Goal: Task Accomplishment & Management: Use online tool/utility

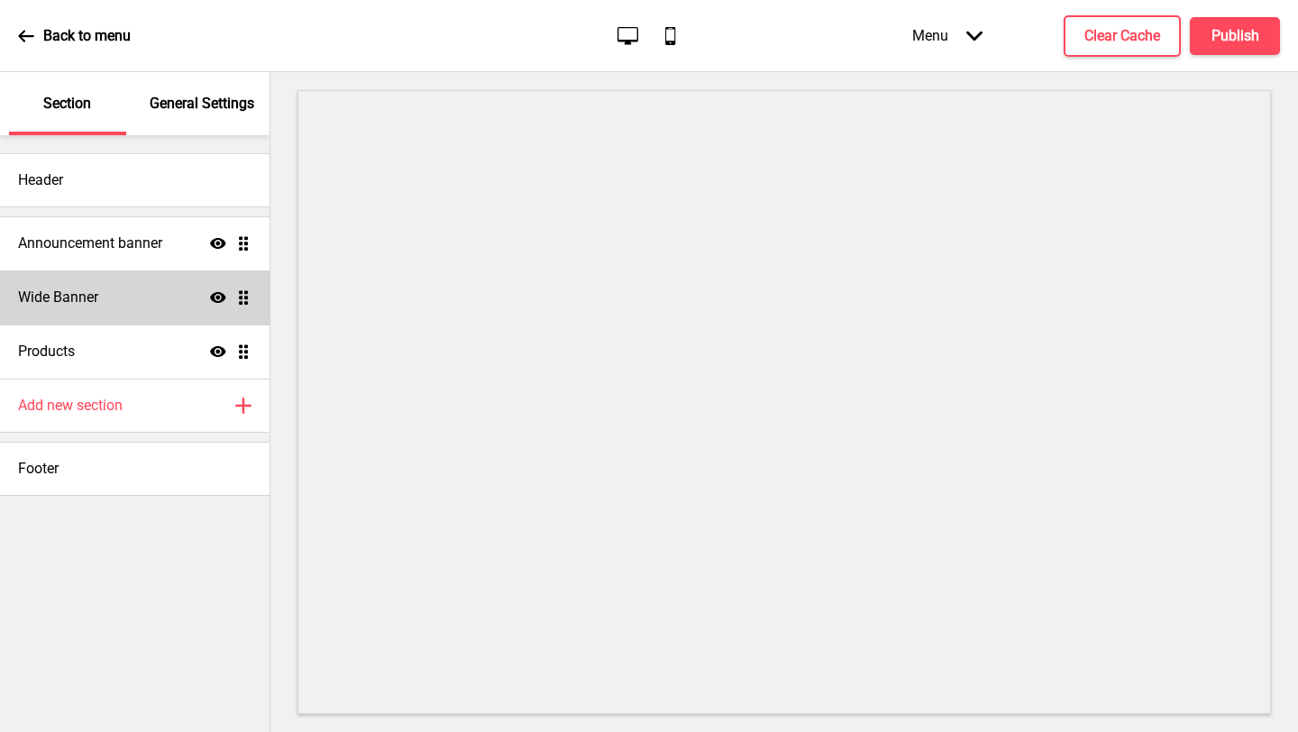
click at [109, 288] on div "Wide Banner Show Drag" at bounding box center [134, 297] width 269 height 54
select select "large"
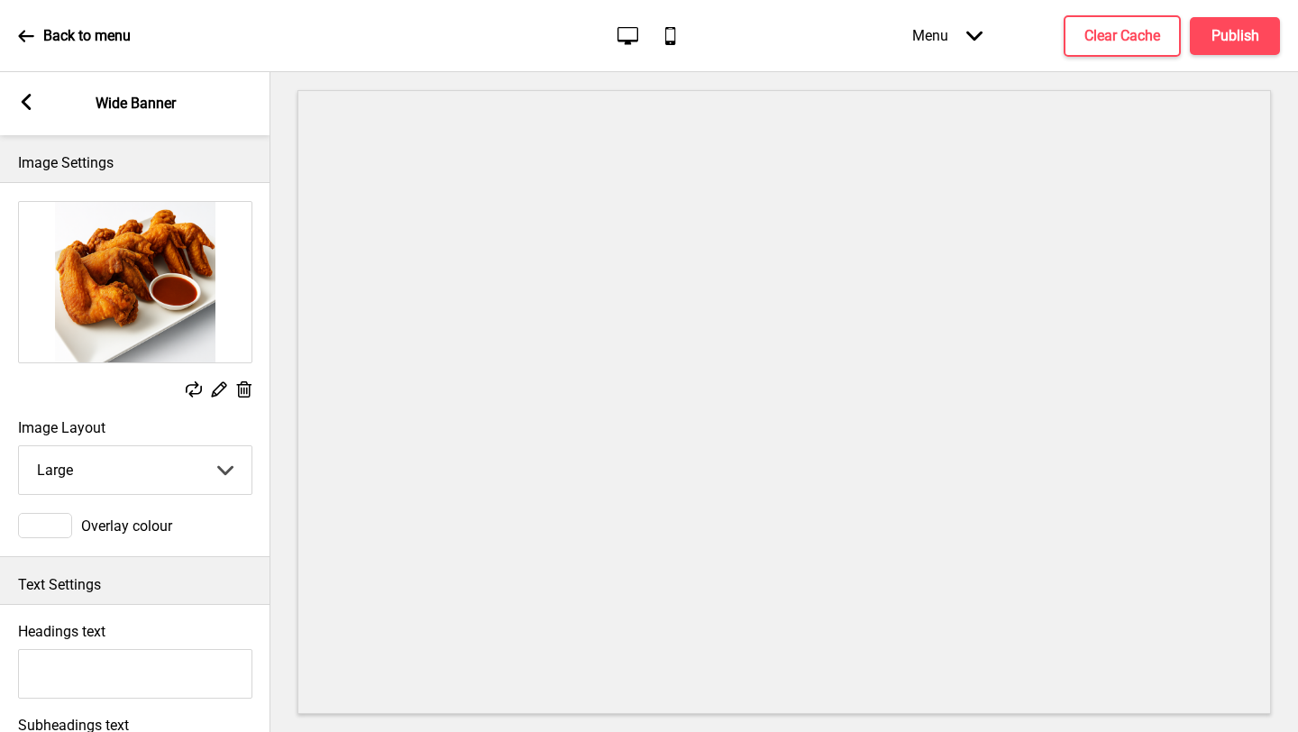
click at [20, 101] on rect at bounding box center [26, 102] width 16 height 16
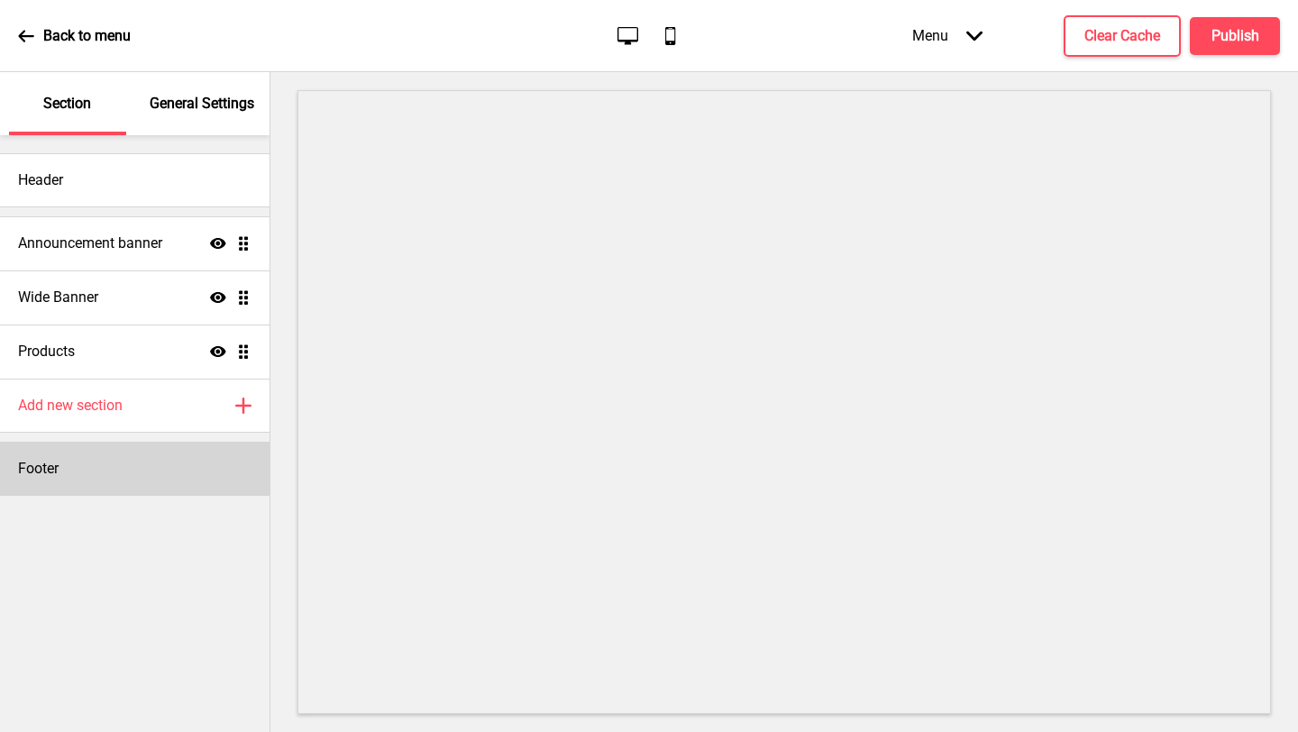
click at [148, 467] on div "Footer" at bounding box center [134, 469] width 269 height 54
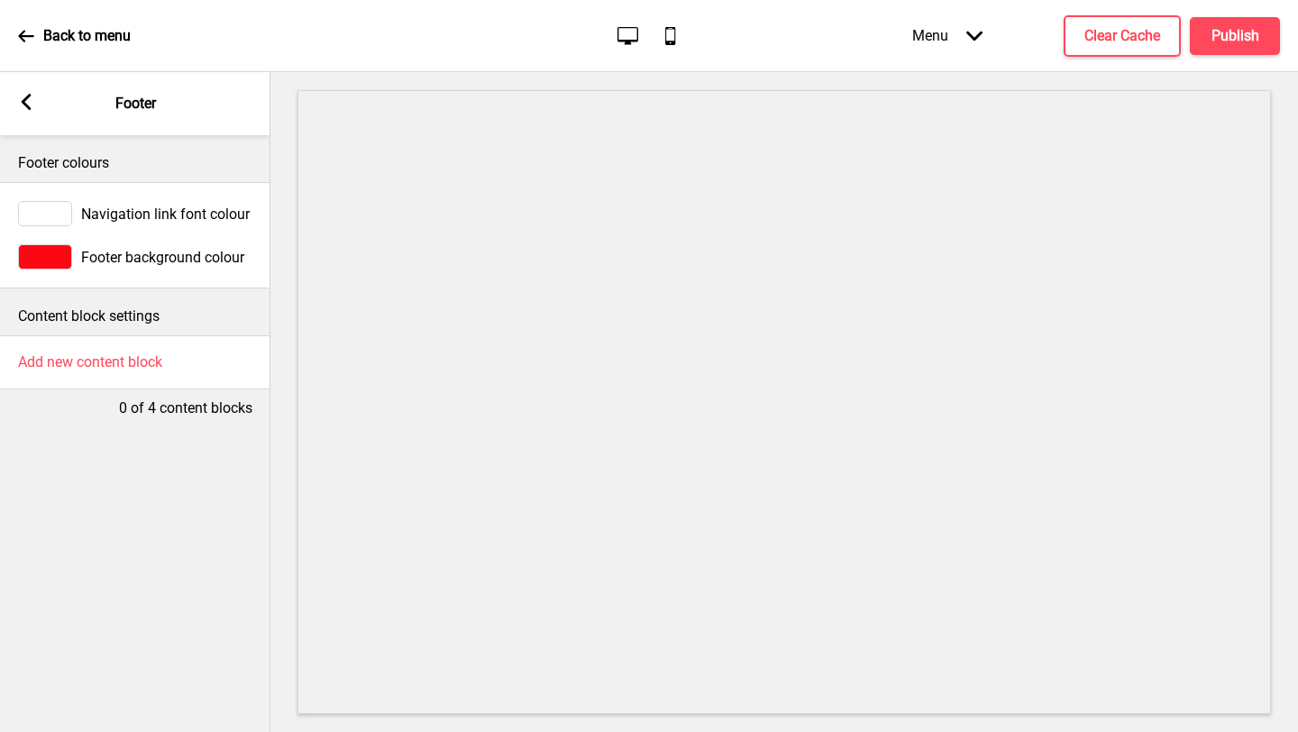
click at [48, 105] on div "Arrow left Footer" at bounding box center [135, 103] width 270 height 63
click at [33, 102] on rect at bounding box center [26, 102] width 16 height 16
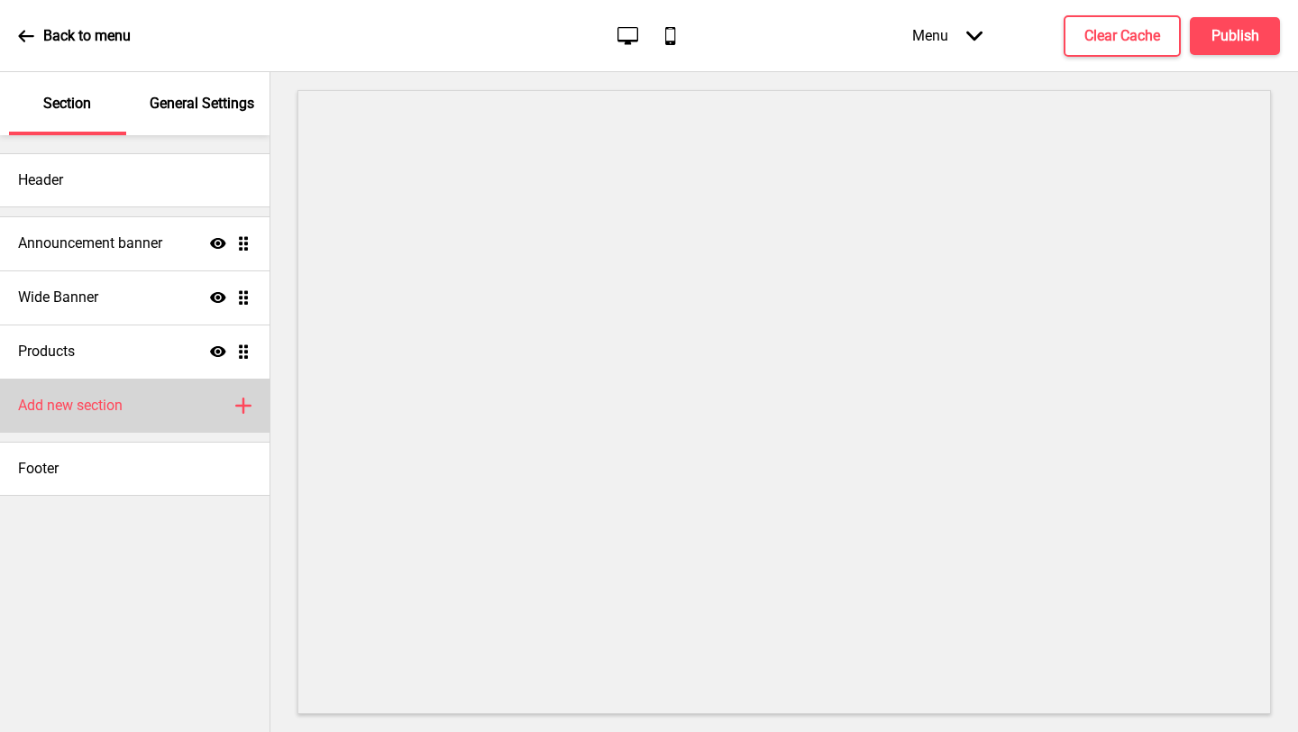
click at [144, 417] on div "Add new section Plus" at bounding box center [134, 406] width 269 height 54
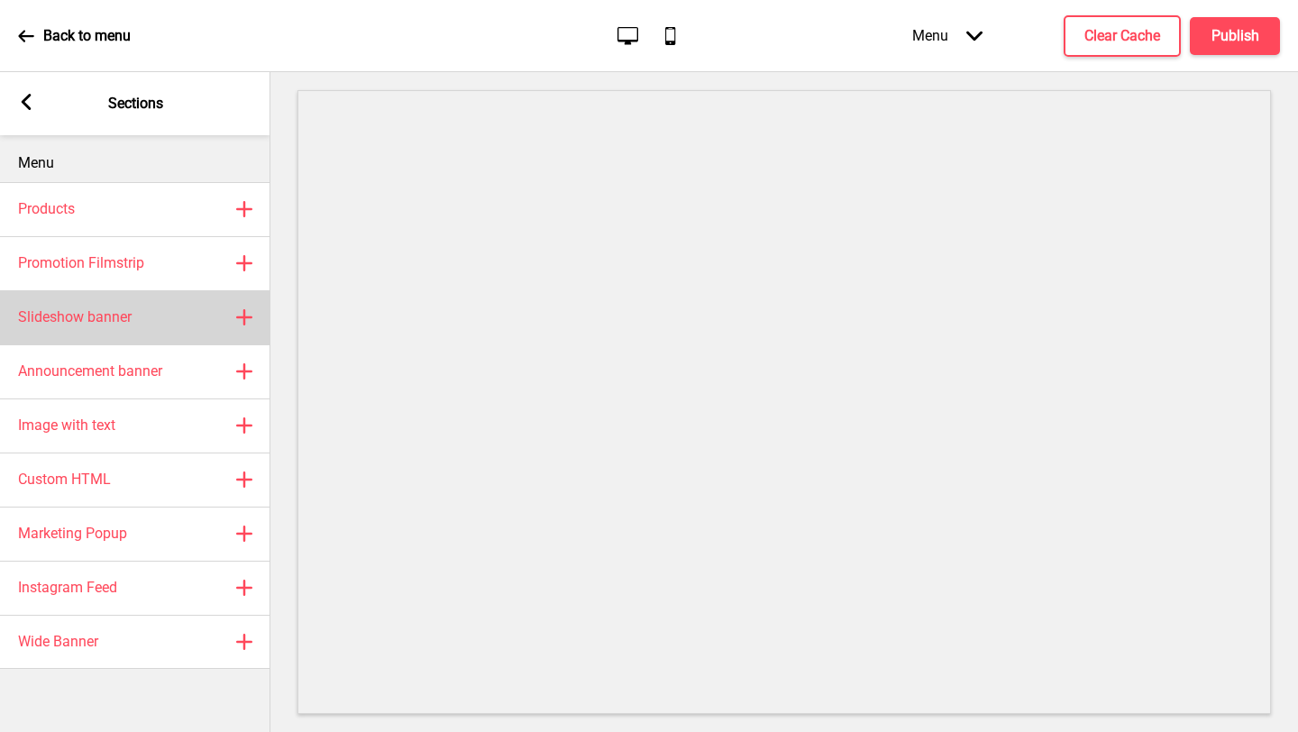
click at [114, 325] on h4 "Slideshow banner" at bounding box center [75, 317] width 114 height 20
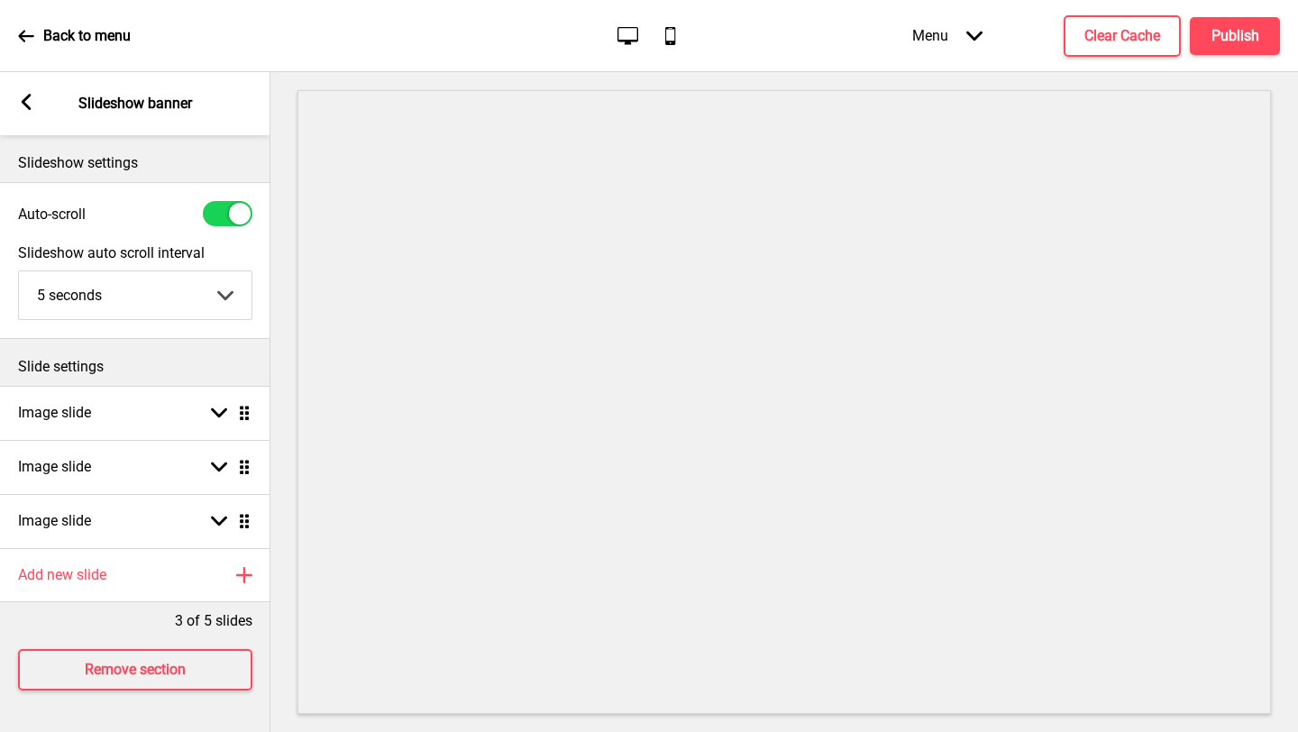
click at [18, 100] on rect at bounding box center [26, 102] width 16 height 16
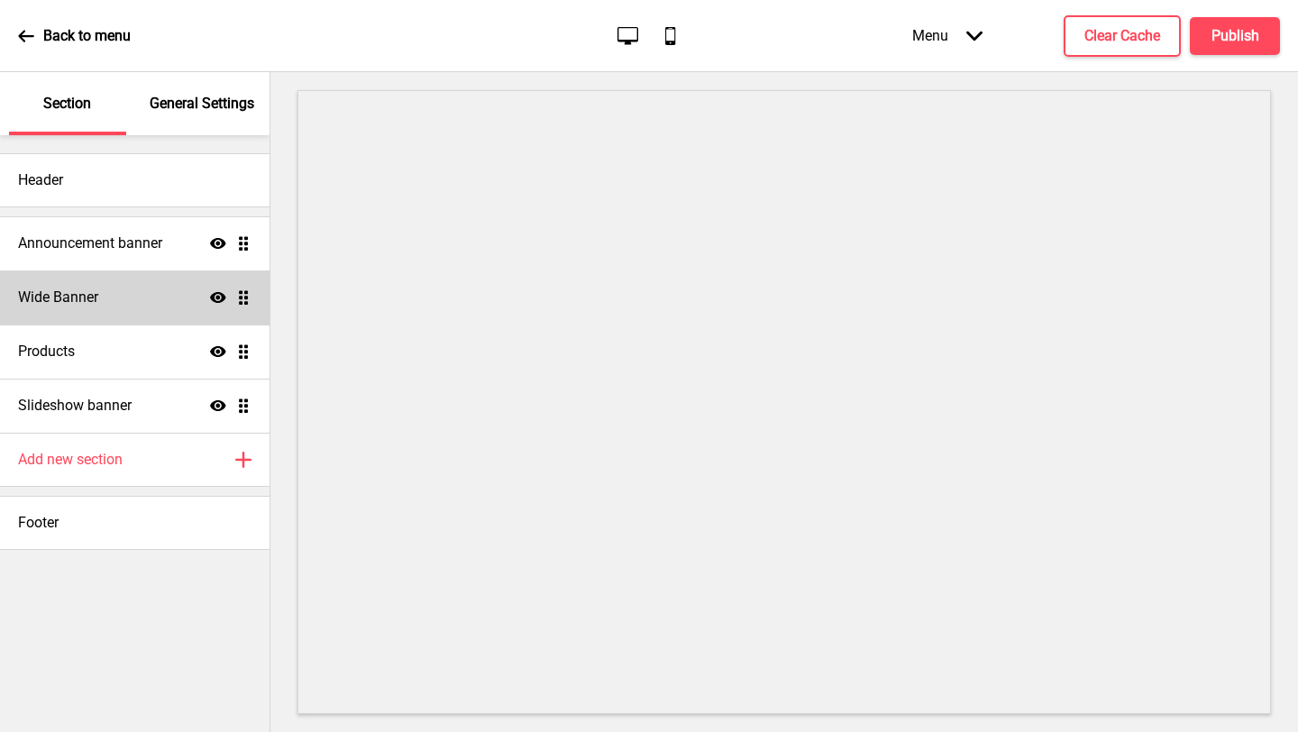
click at [49, 304] on h4 "Wide Banner" at bounding box center [58, 297] width 80 height 20
select select "large"
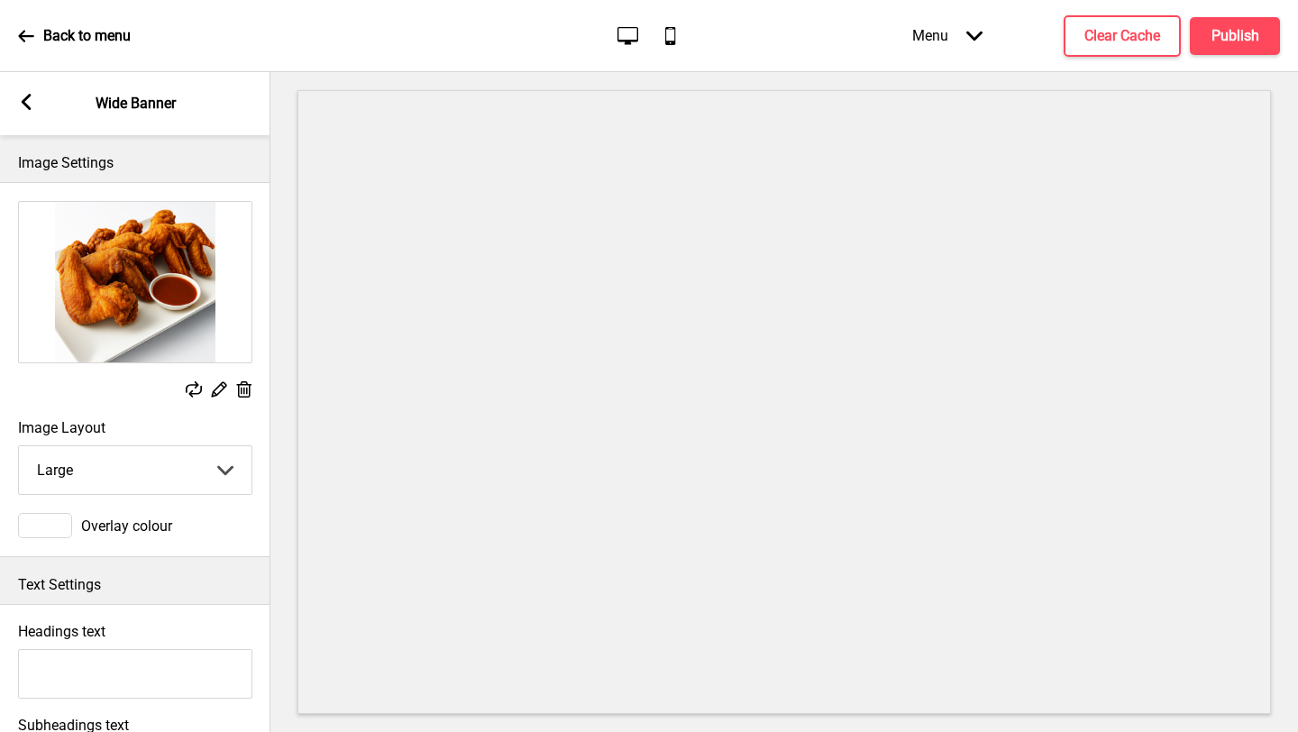
click at [34, 101] on div "Arrow left Wide Banner" at bounding box center [135, 103] width 270 height 63
click at [32, 107] on rect at bounding box center [26, 102] width 16 height 16
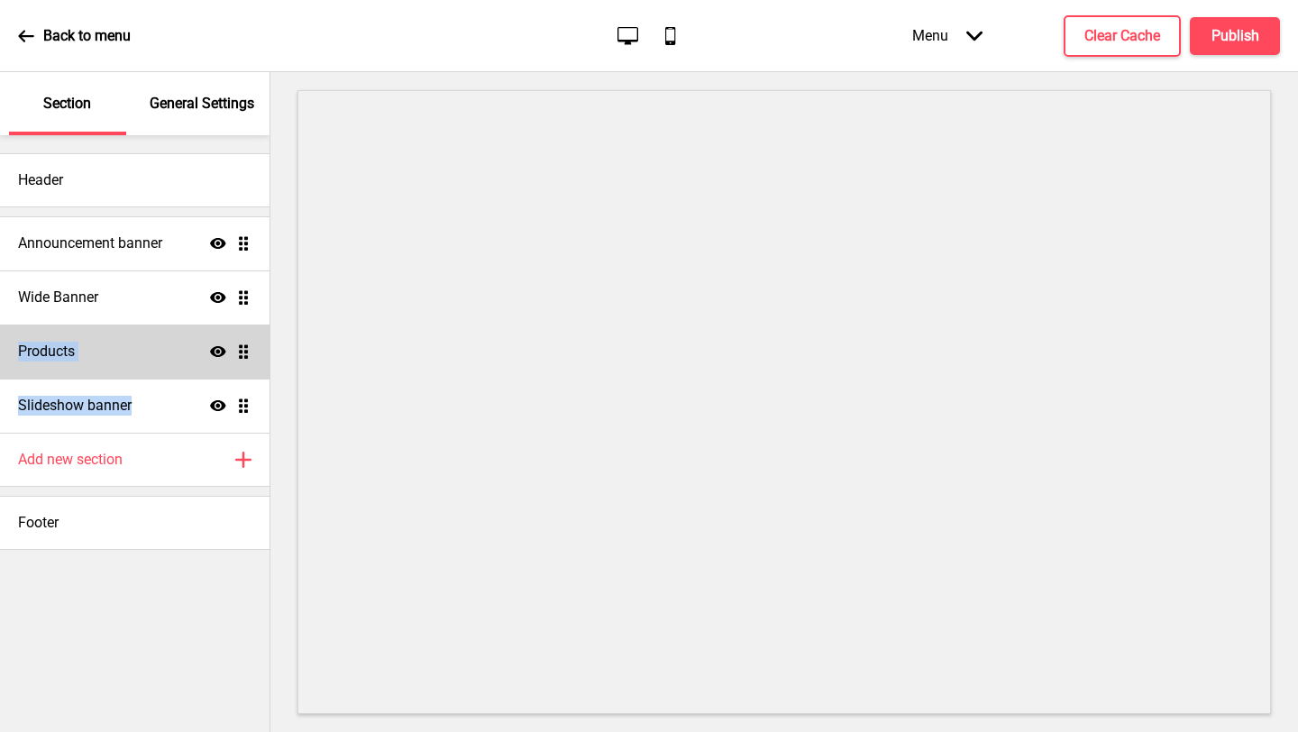
drag, startPoint x: 131, startPoint y: 402, endPoint x: 121, endPoint y: 333, distance: 69.2
click at [112, 334] on ul "Announcement banner Show Drag Wide Banner Show Drag Products Show Drag Slidesho…" at bounding box center [134, 324] width 269 height 216
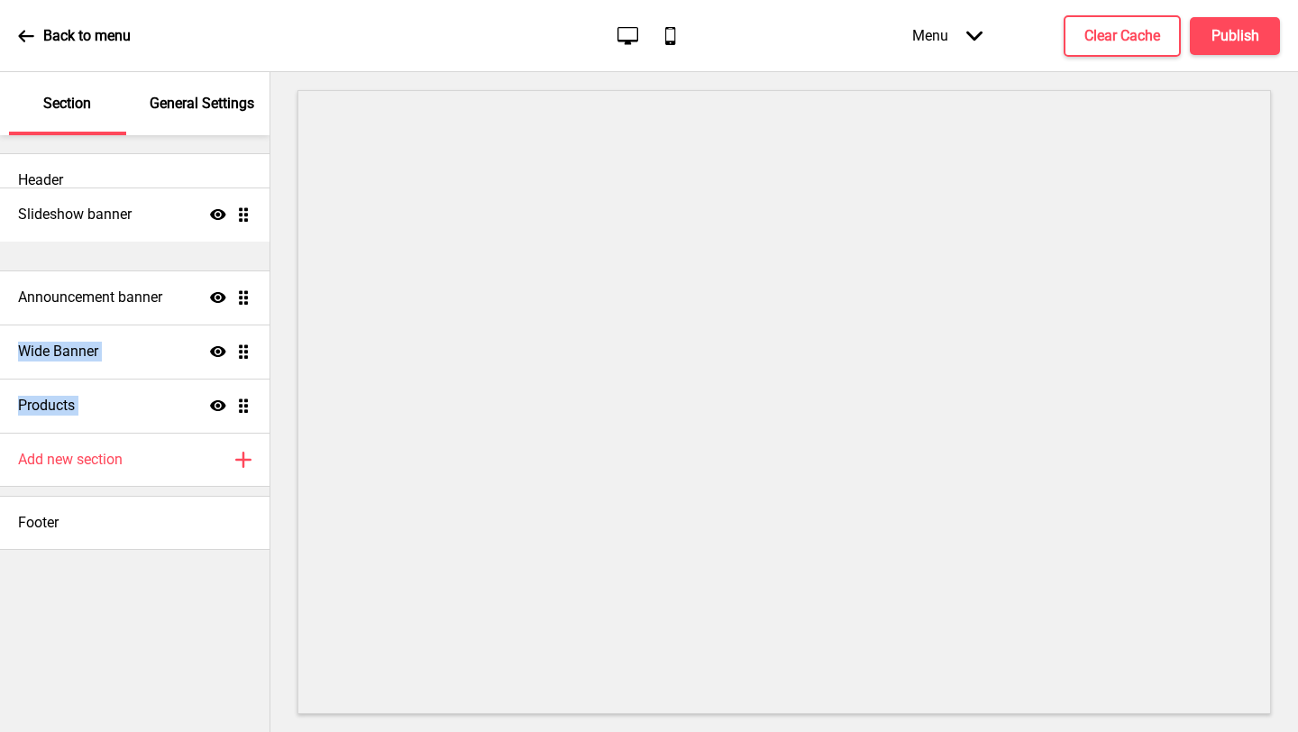
drag, startPoint x: 243, startPoint y: 411, endPoint x: 230, endPoint y: 226, distance: 185.2
click at [230, 226] on ul "Announcement banner Show Drag Wide Banner Show Drag Products Show Drag Slidesho…" at bounding box center [134, 324] width 269 height 216
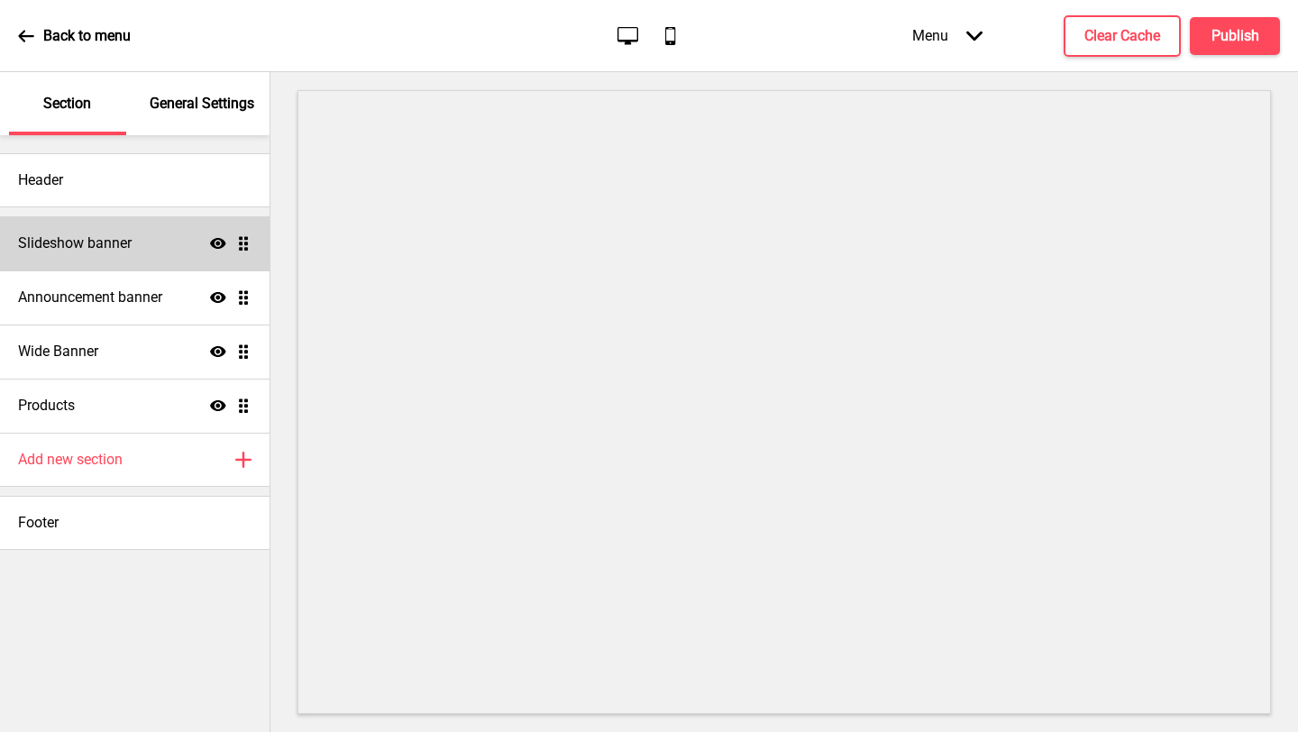
click at [102, 222] on div "Slideshow banner Show Drag" at bounding box center [134, 243] width 269 height 54
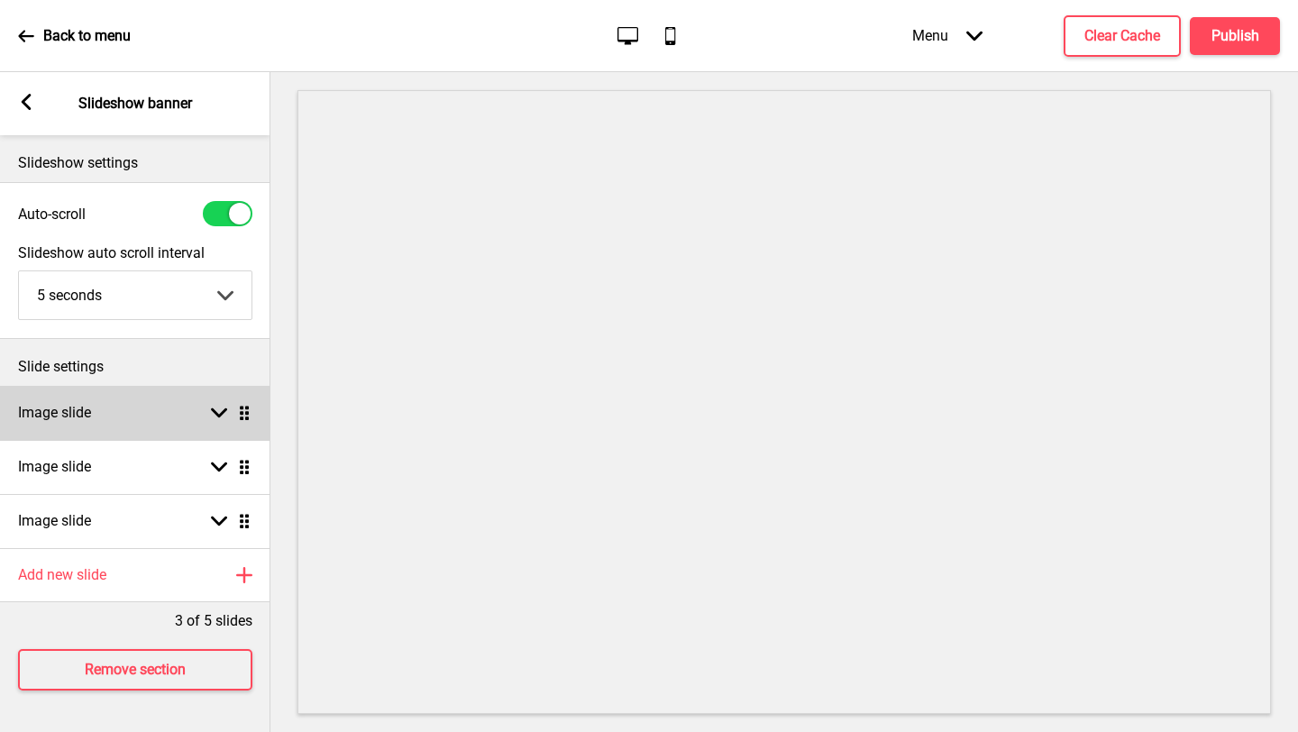
click at [118, 409] on div "Image slide Arrow down Drag" at bounding box center [135, 413] width 270 height 54
select select "right"
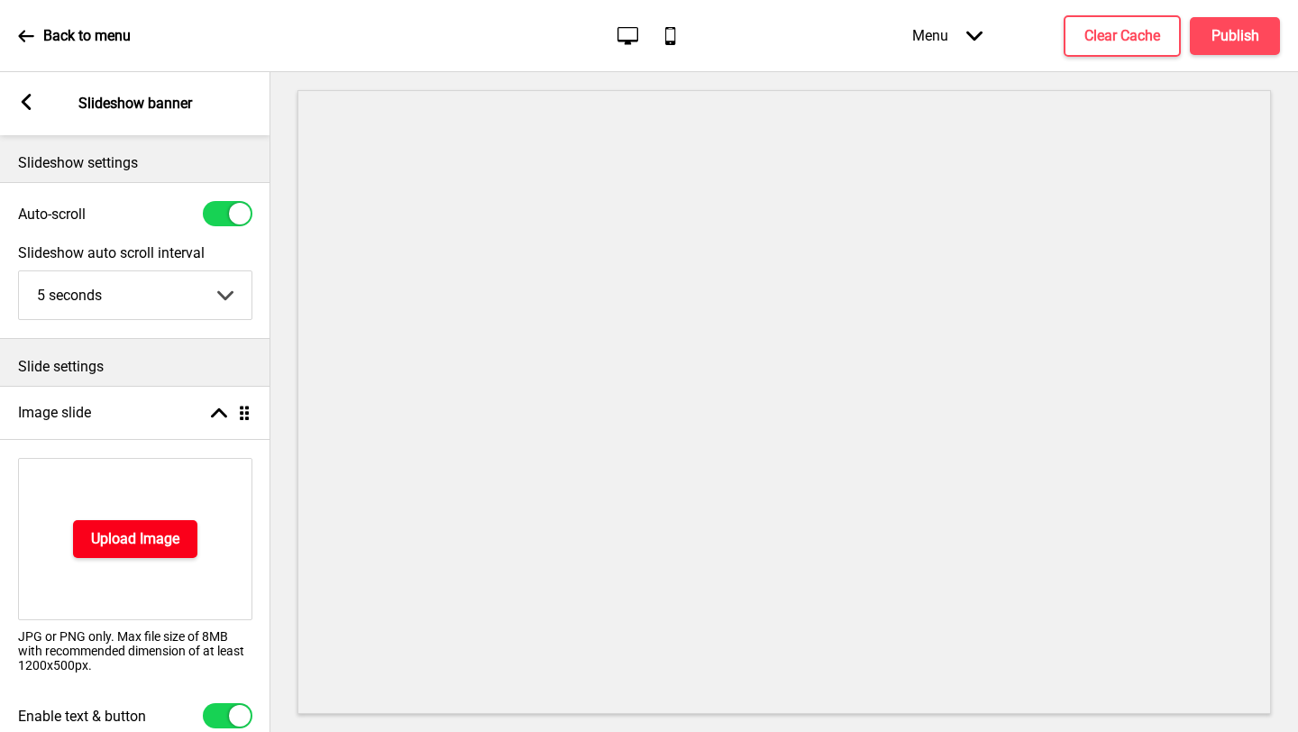
click at [142, 533] on h4 "Upload Image" at bounding box center [135, 539] width 88 height 20
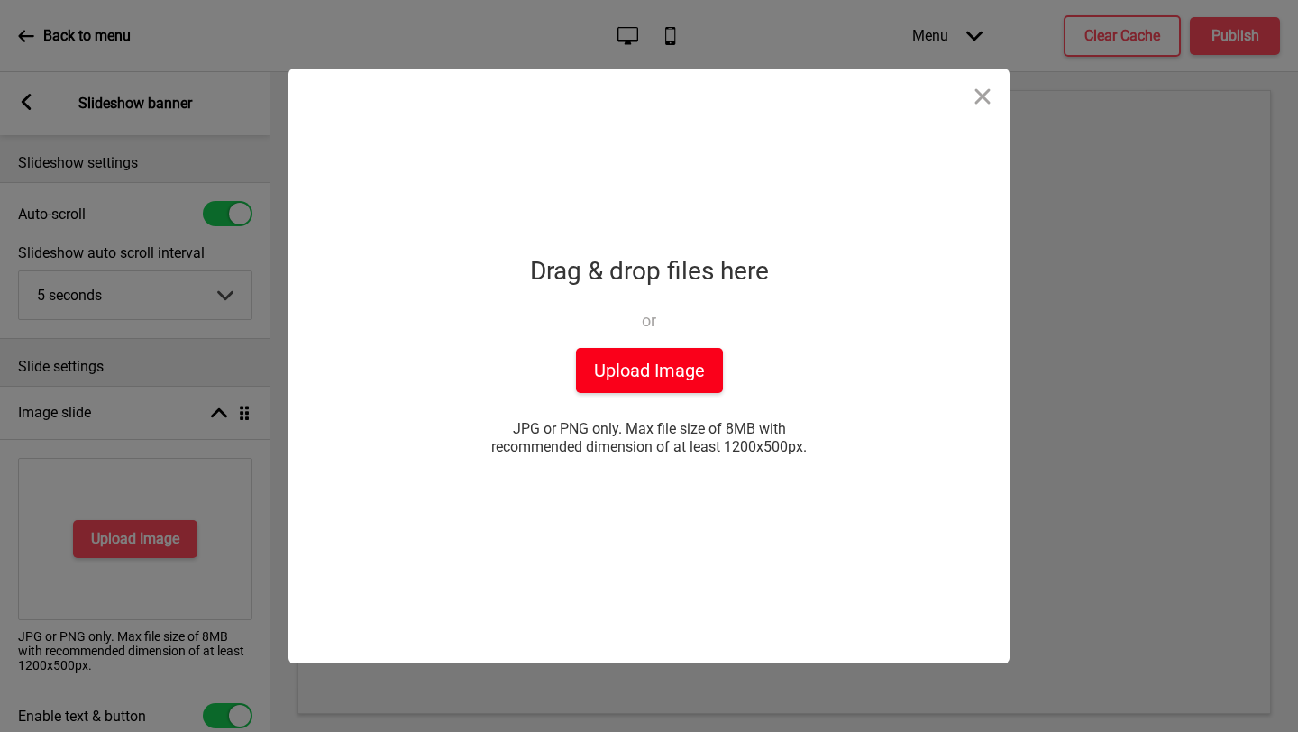
click at [652, 375] on button "Upload Image" at bounding box center [649, 370] width 147 height 45
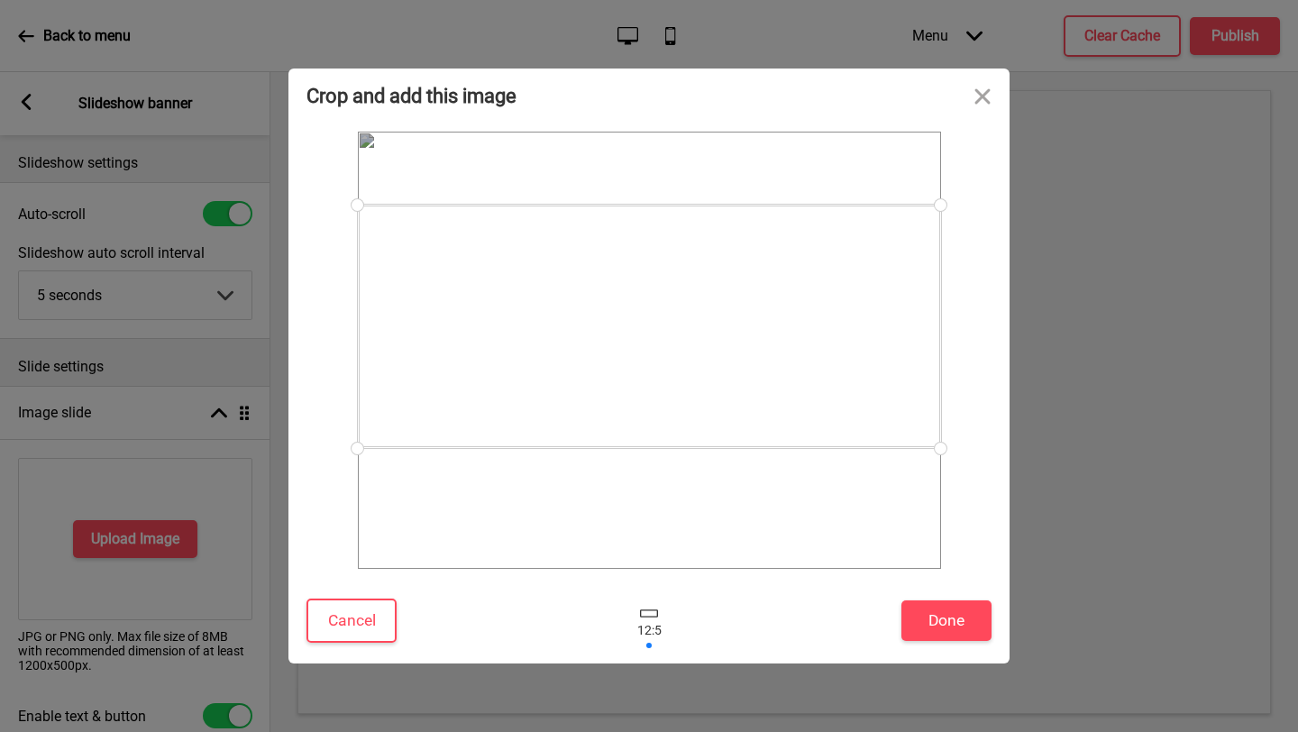
drag, startPoint x: 812, startPoint y: 360, endPoint x: 801, endPoint y: 336, distance: 26.6
click at [801, 336] on div at bounding box center [649, 326] width 583 height 243
click at [952, 627] on button "Done" at bounding box center [946, 620] width 90 height 41
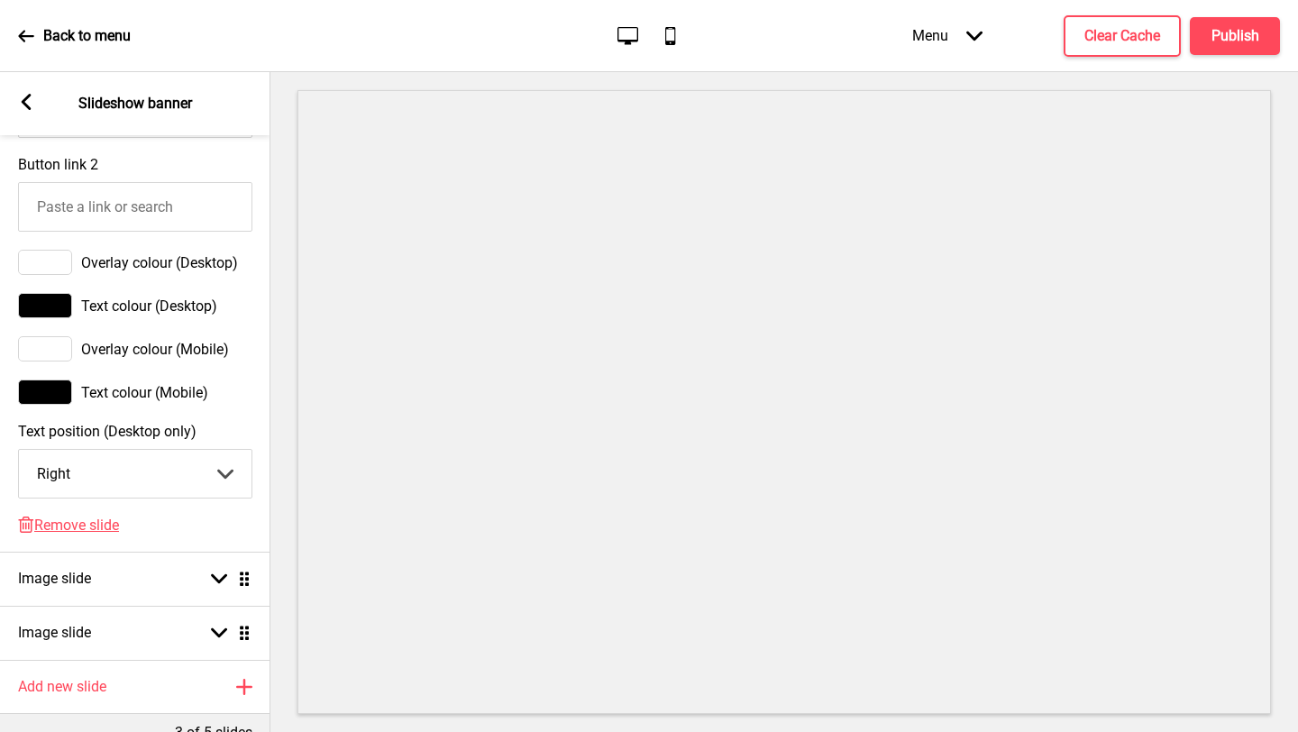
scroll to position [1140, 0]
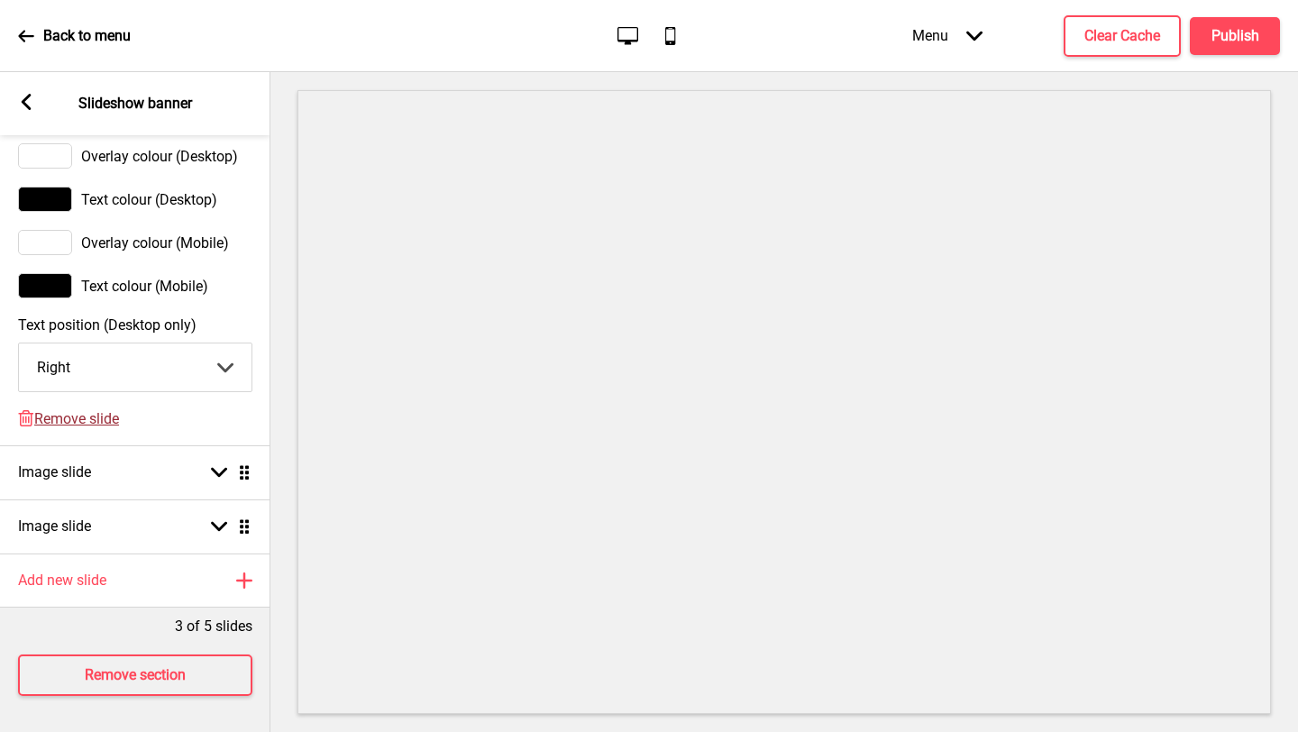
click at [74, 418] on span "Remove slide" at bounding box center [76, 418] width 85 height 17
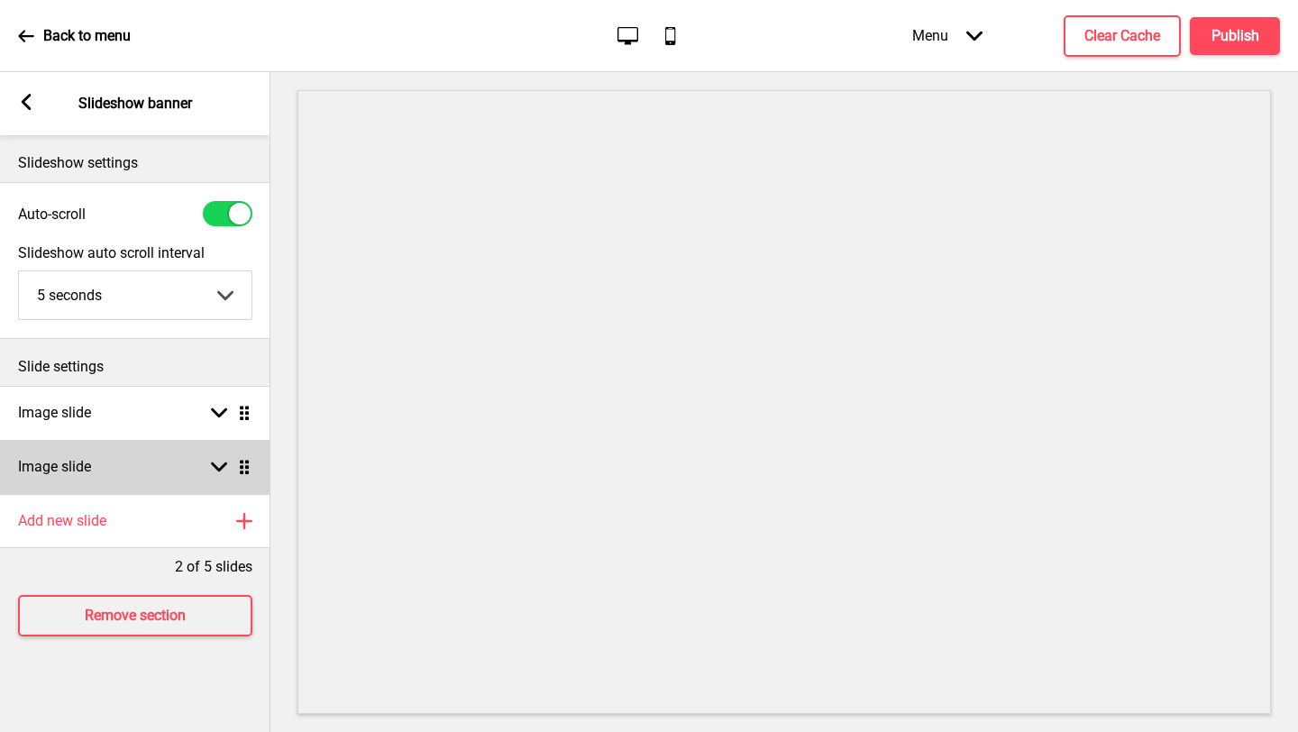
click at [132, 444] on div "Image slide Arrow down Drag" at bounding box center [135, 467] width 270 height 54
select select "right"
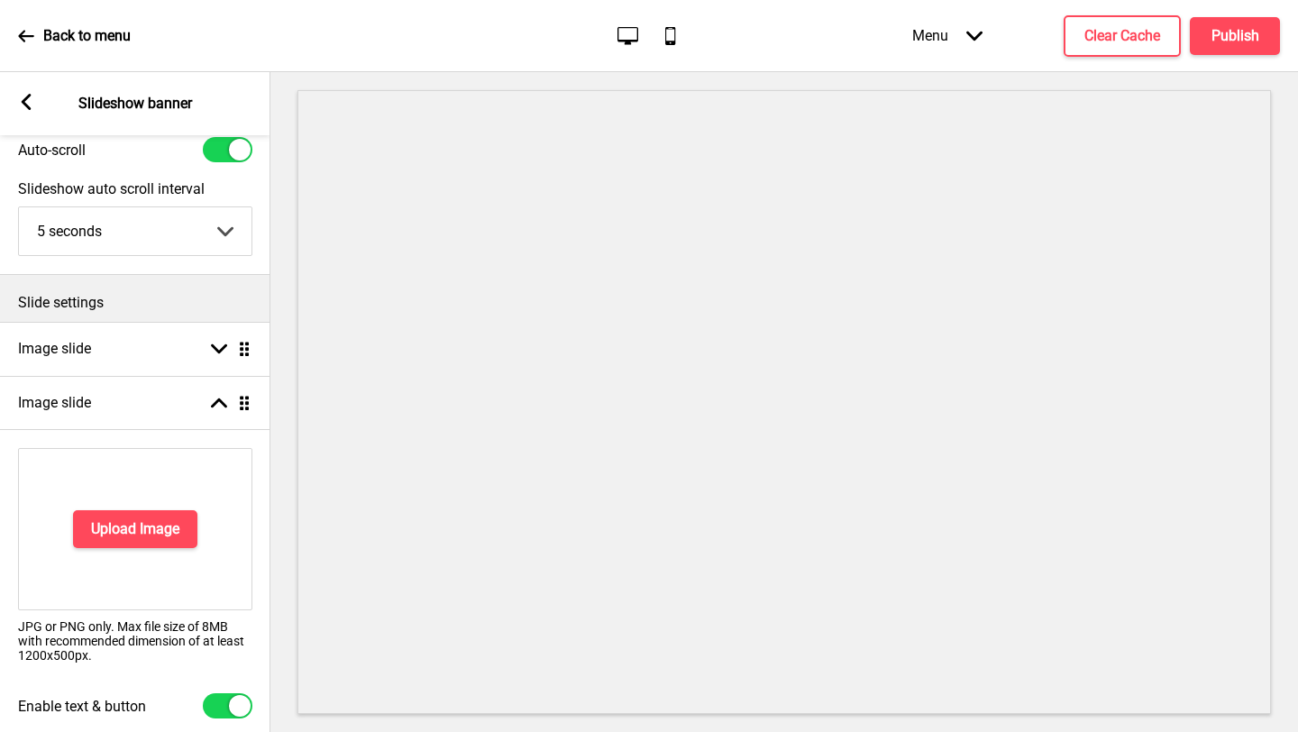
scroll to position [70, 0]
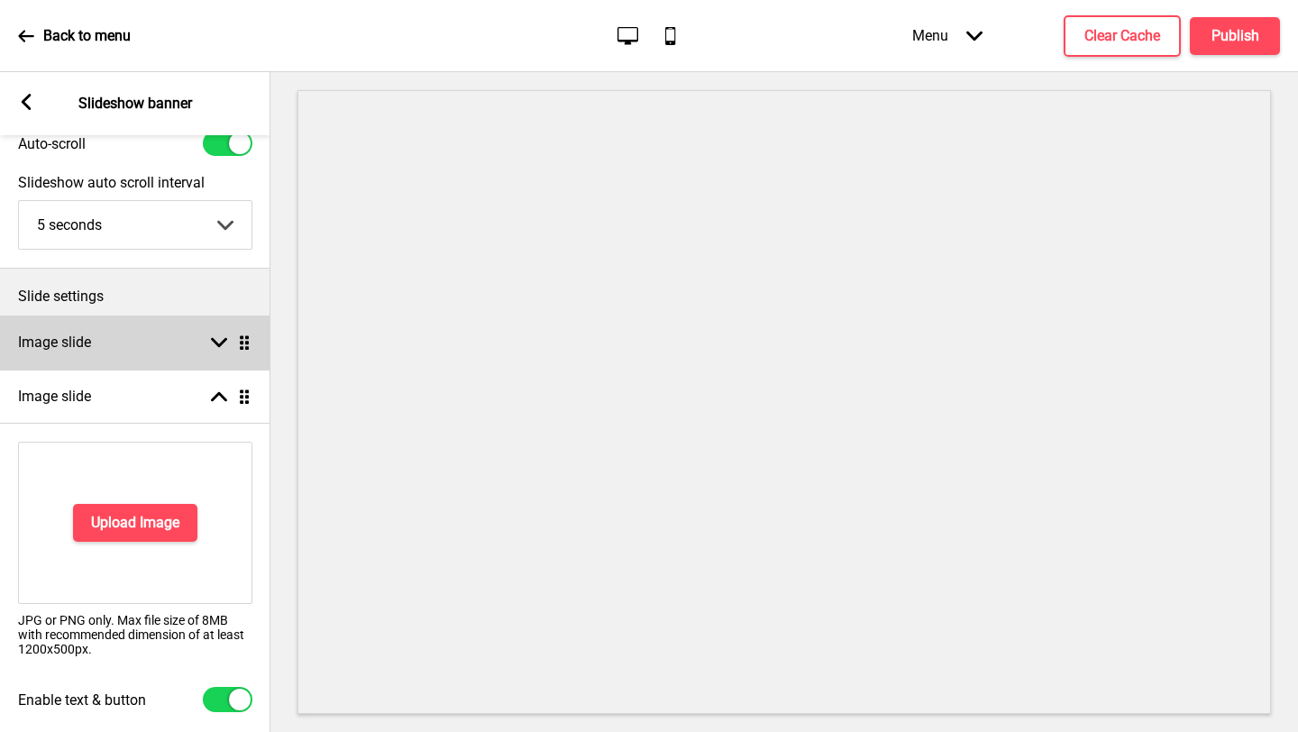
click at [88, 333] on h4 "Image slide" at bounding box center [54, 343] width 73 height 20
select select "right"
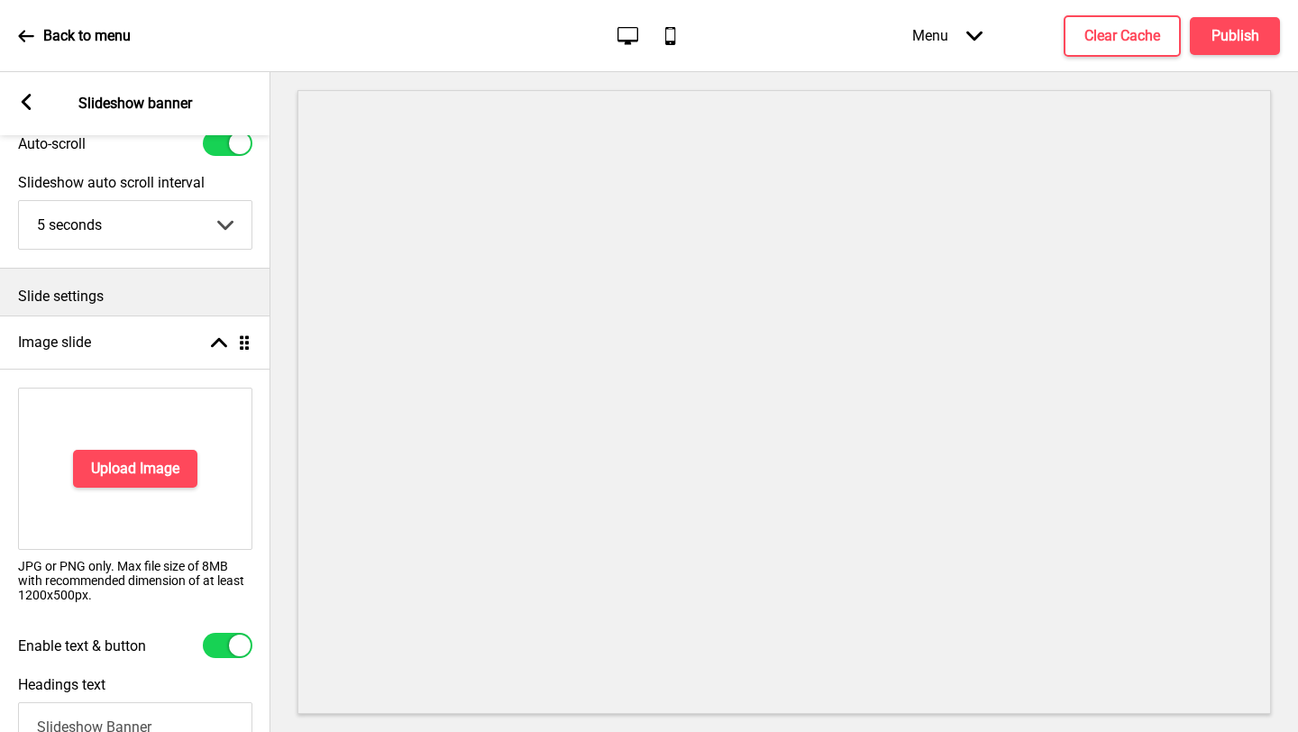
scroll to position [0, 0]
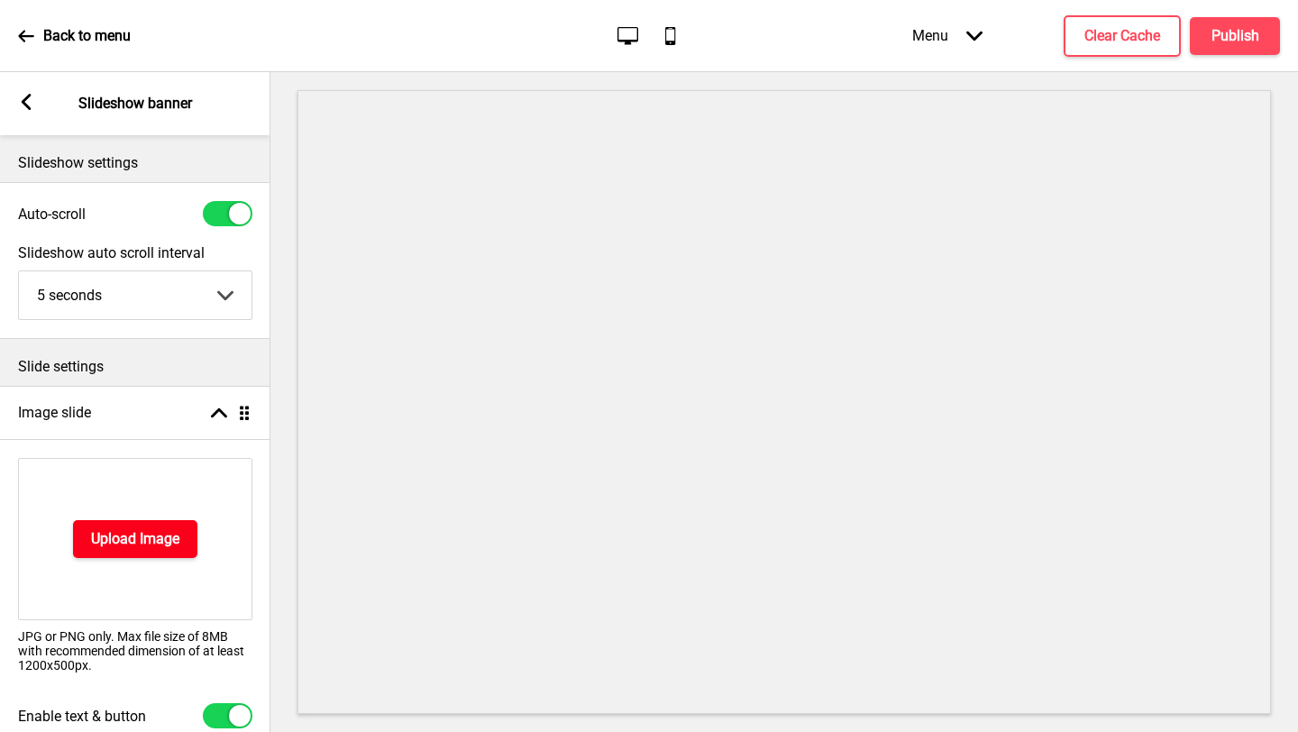
click at [134, 540] on h4 "Upload Image" at bounding box center [135, 539] width 88 height 20
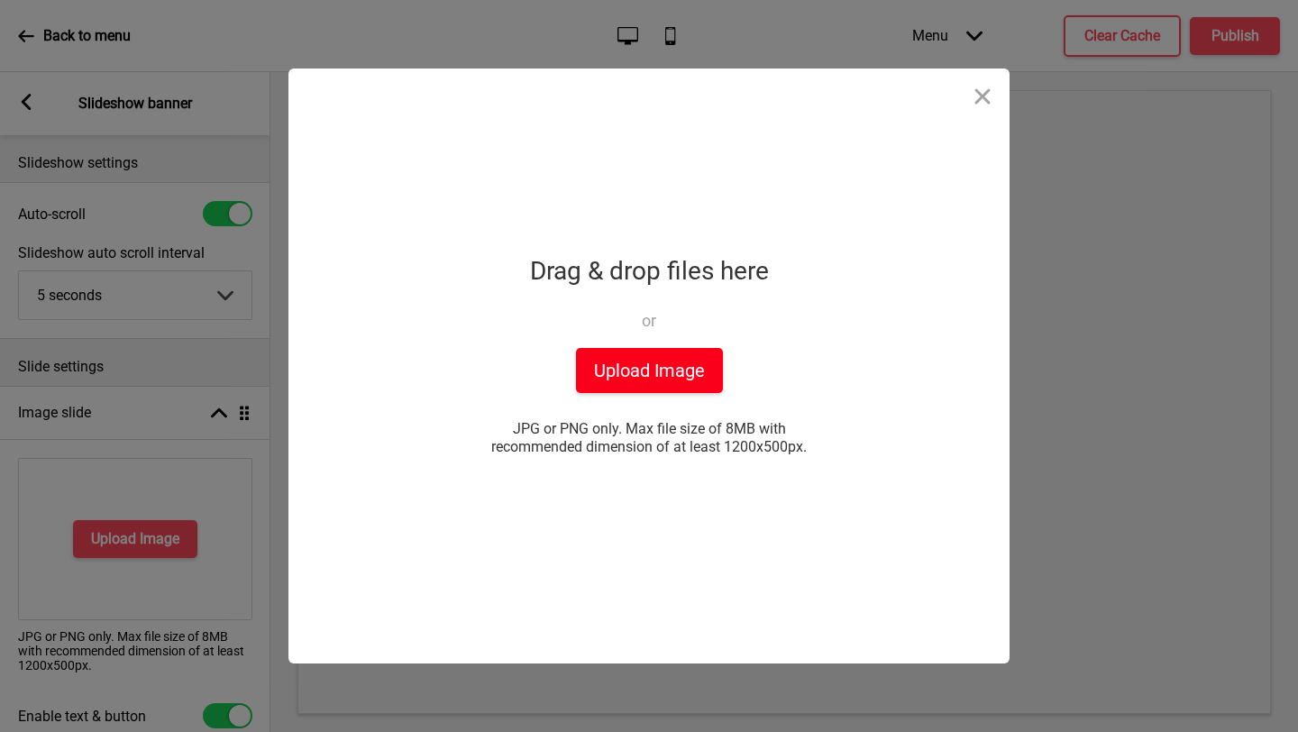
click at [640, 352] on button "Upload Image" at bounding box center [649, 370] width 147 height 45
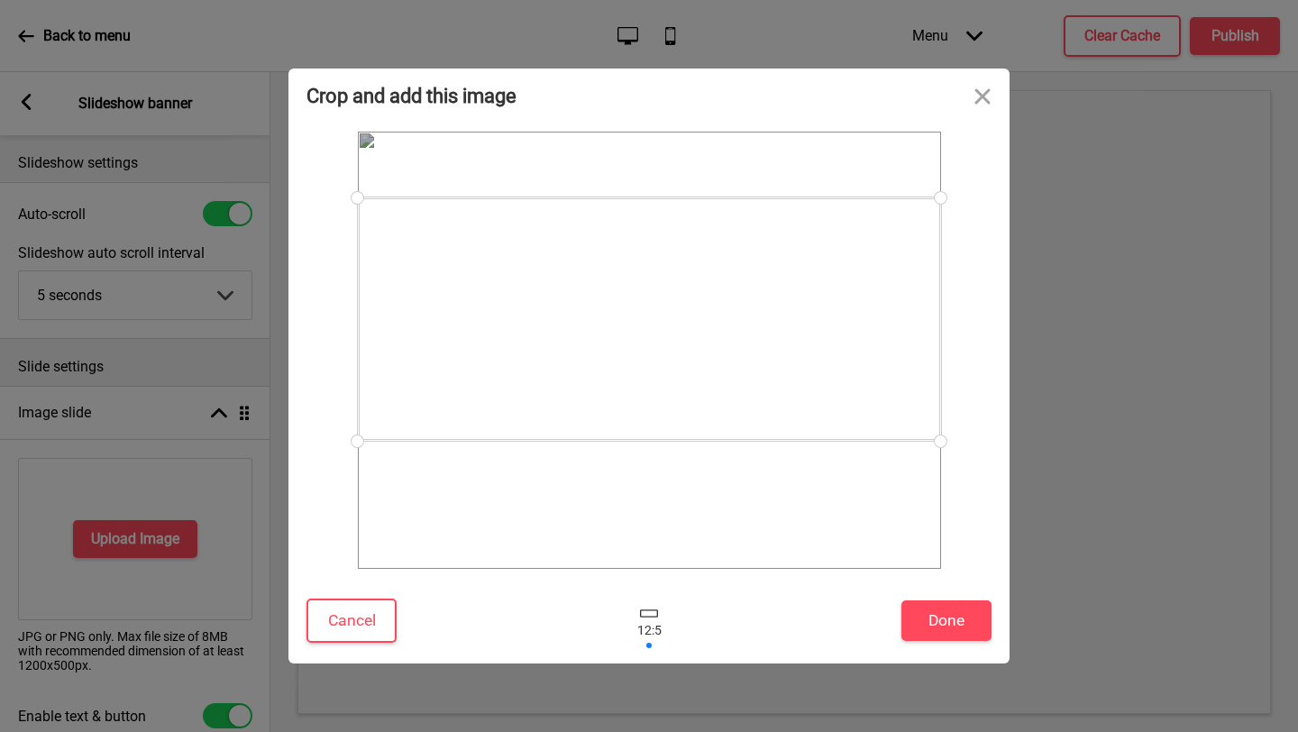
drag, startPoint x: 700, startPoint y: 345, endPoint x: 701, endPoint y: 318, distance: 27.1
click at [701, 318] on div at bounding box center [649, 318] width 583 height 243
click at [948, 618] on button "Done" at bounding box center [946, 620] width 90 height 41
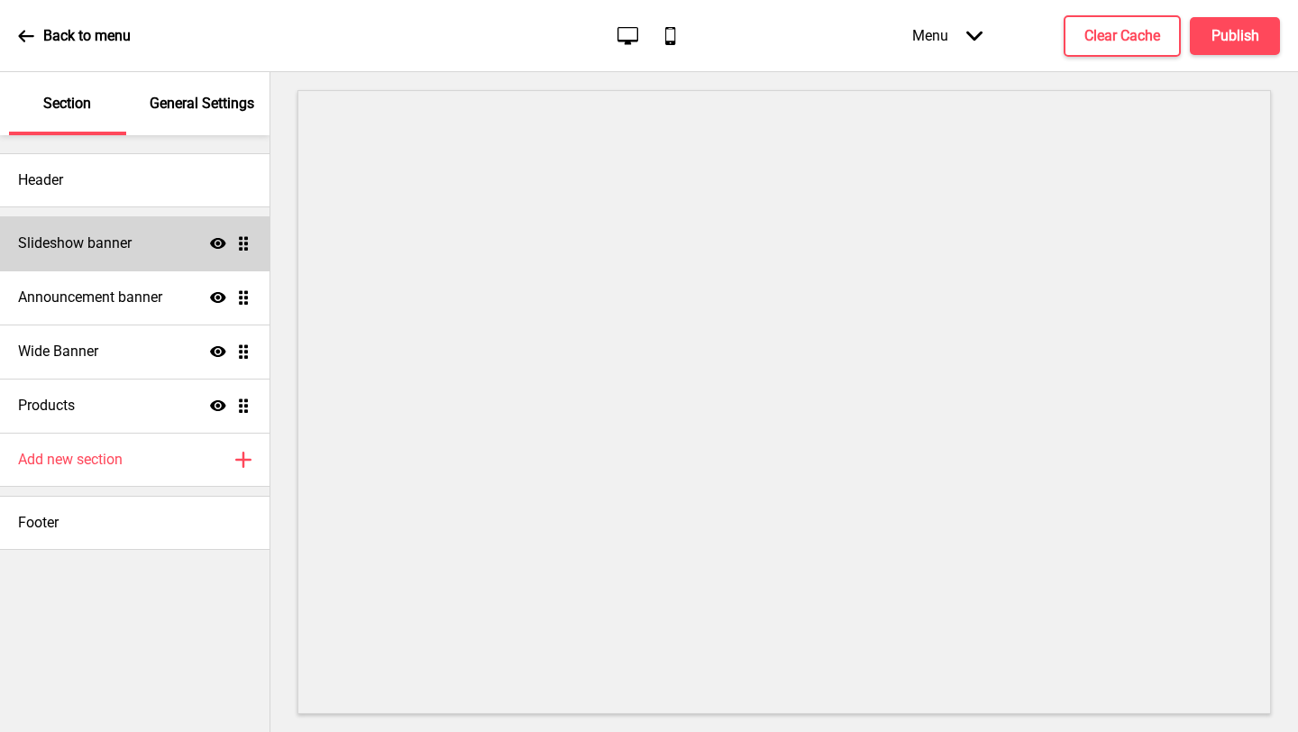
click at [146, 252] on div "Slideshow banner Show Drag" at bounding box center [134, 243] width 269 height 54
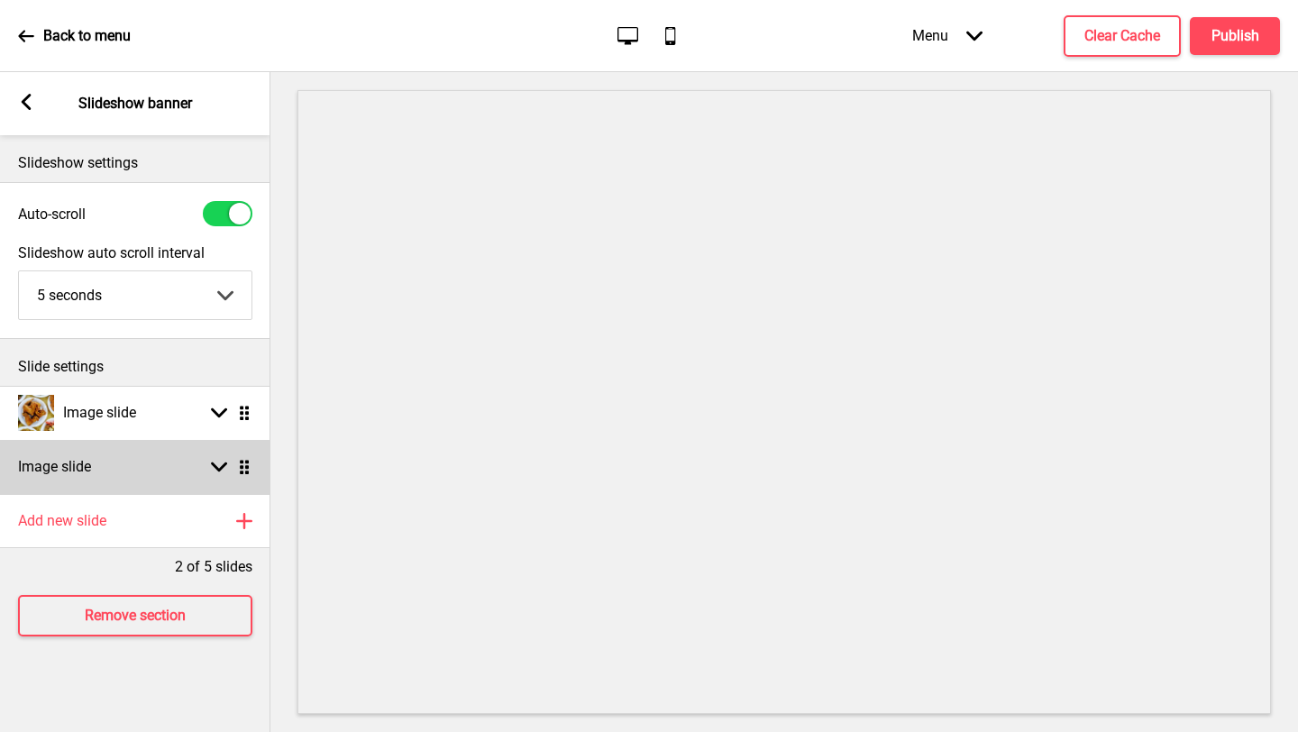
click at [110, 469] on div "Image slide Arrow down Drag" at bounding box center [135, 467] width 270 height 54
select select "right"
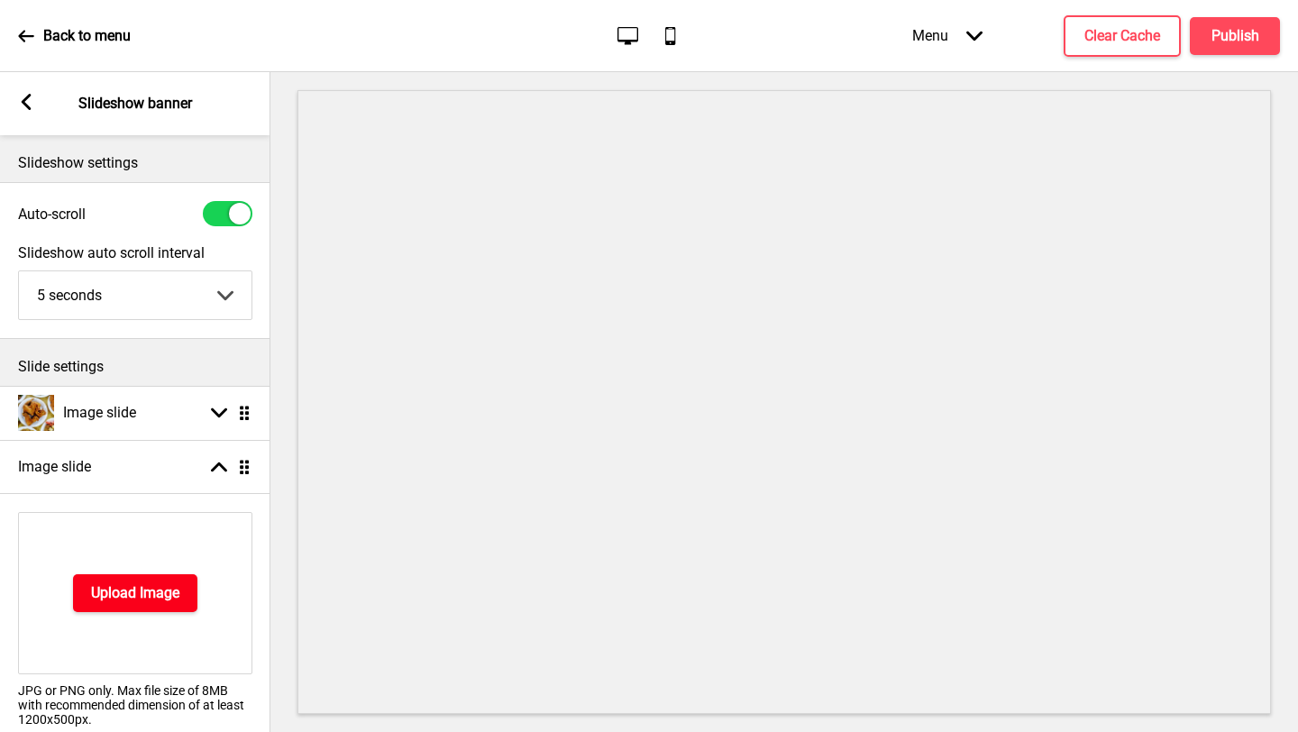
click at [105, 599] on h4 "Upload Image" at bounding box center [135, 593] width 88 height 20
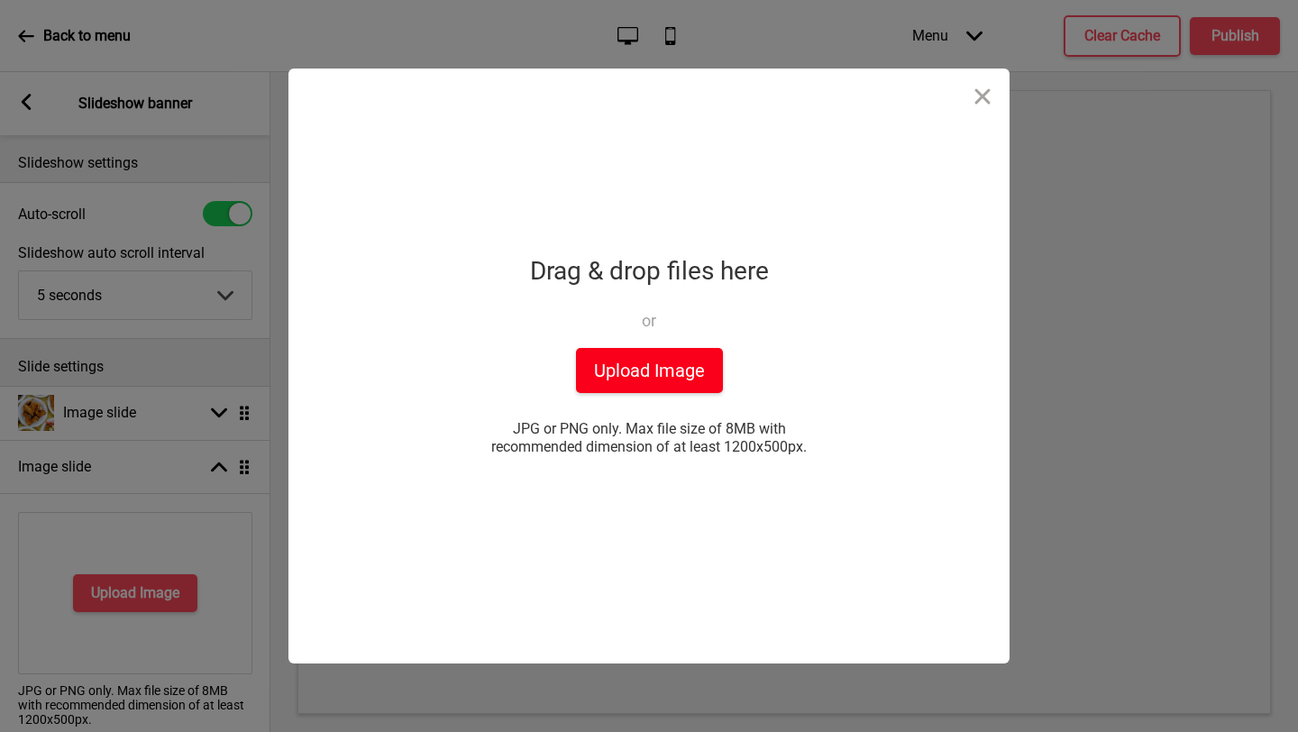
click at [668, 356] on button "Upload Image" at bounding box center [649, 370] width 147 height 45
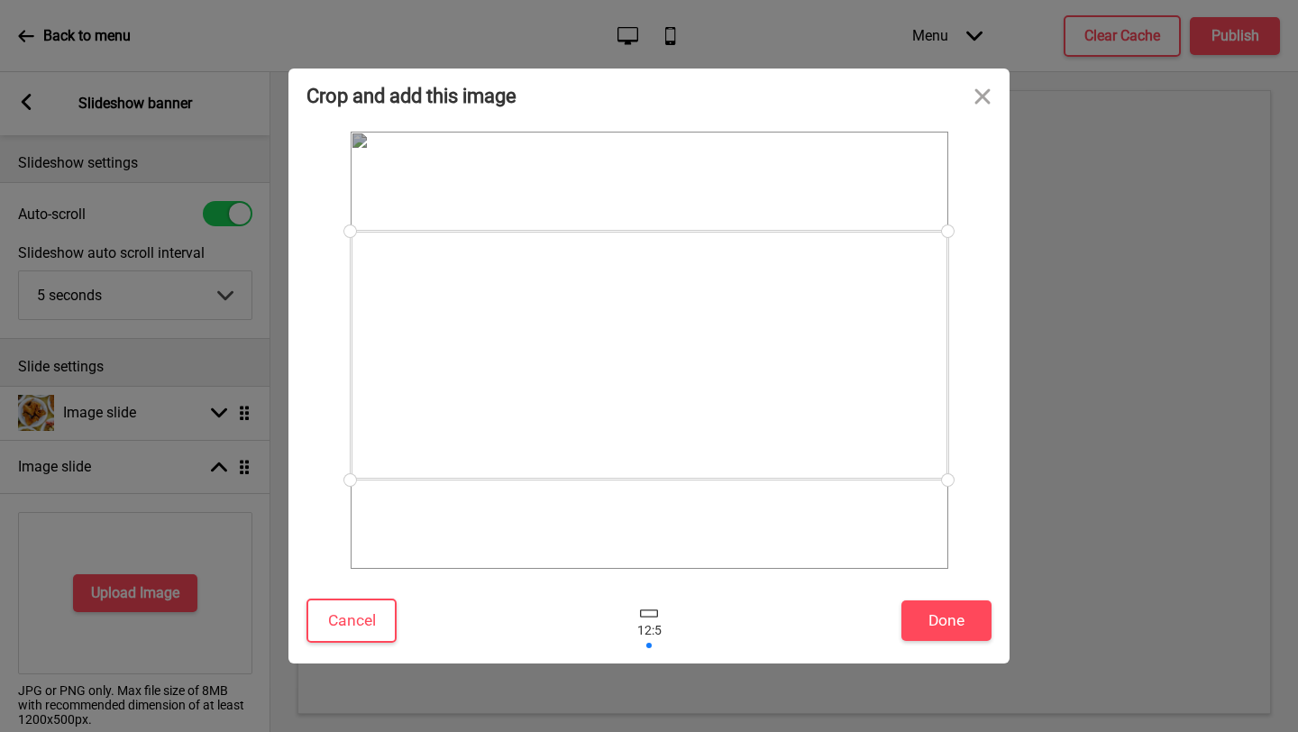
click at [891, 450] on div at bounding box center [650, 355] width 598 height 249
click at [967, 629] on button "Done" at bounding box center [946, 620] width 90 height 41
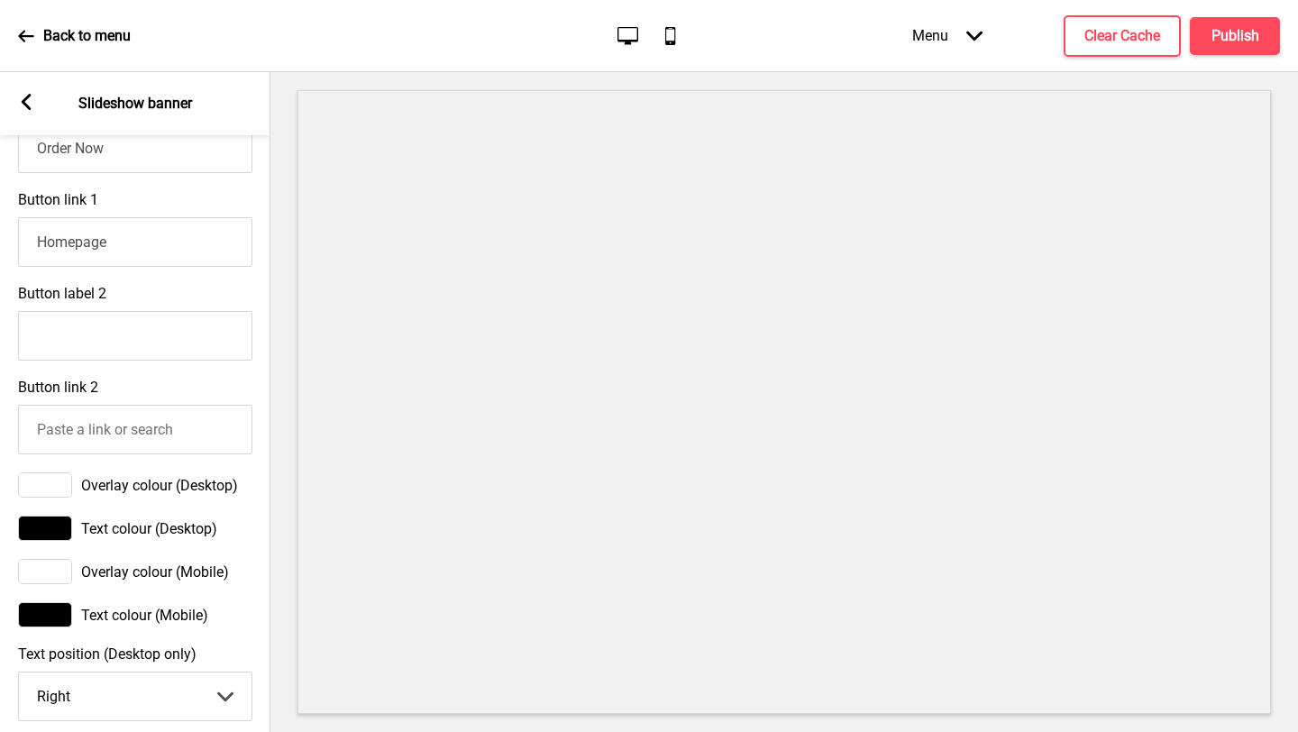
scroll to position [1086, 0]
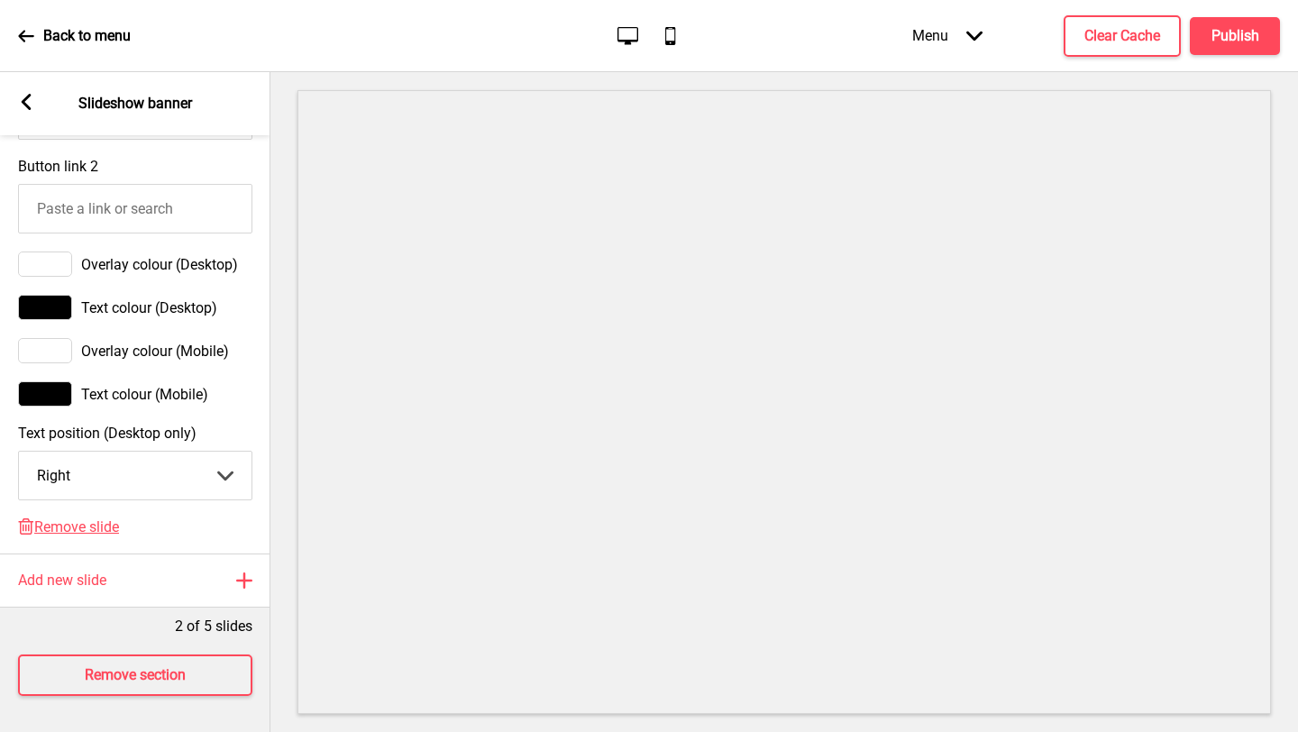
click at [30, 99] on rect at bounding box center [26, 102] width 16 height 16
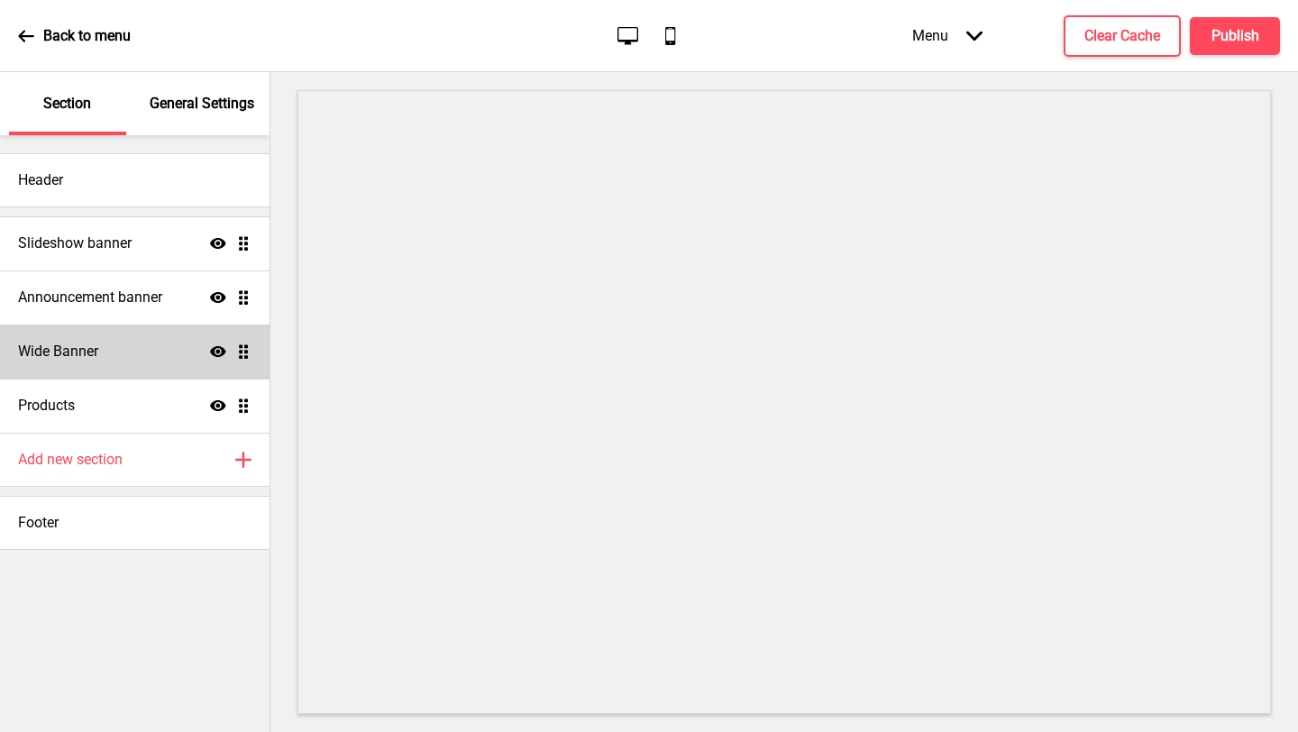
click at [153, 336] on div "Wide Banner Show Drag" at bounding box center [134, 351] width 269 height 54
select select "large"
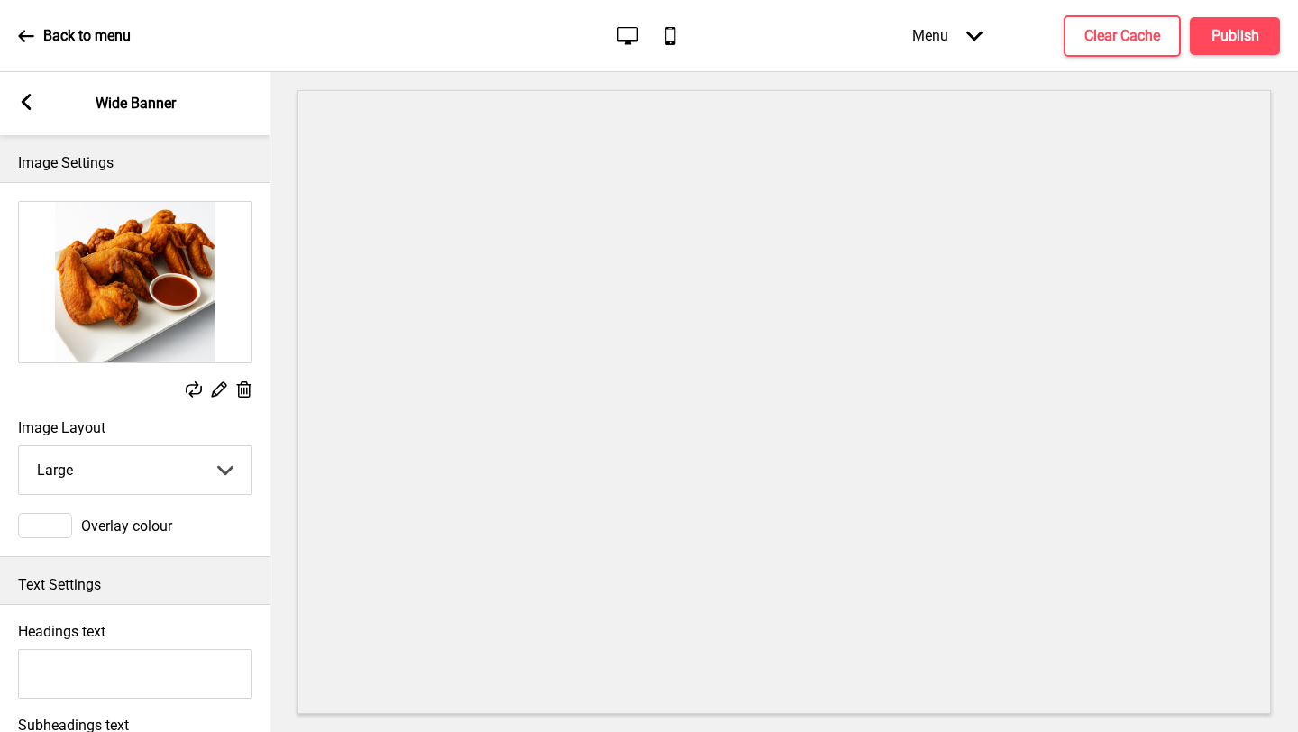
click at [245, 390] on icon at bounding box center [244, 389] width 15 height 16
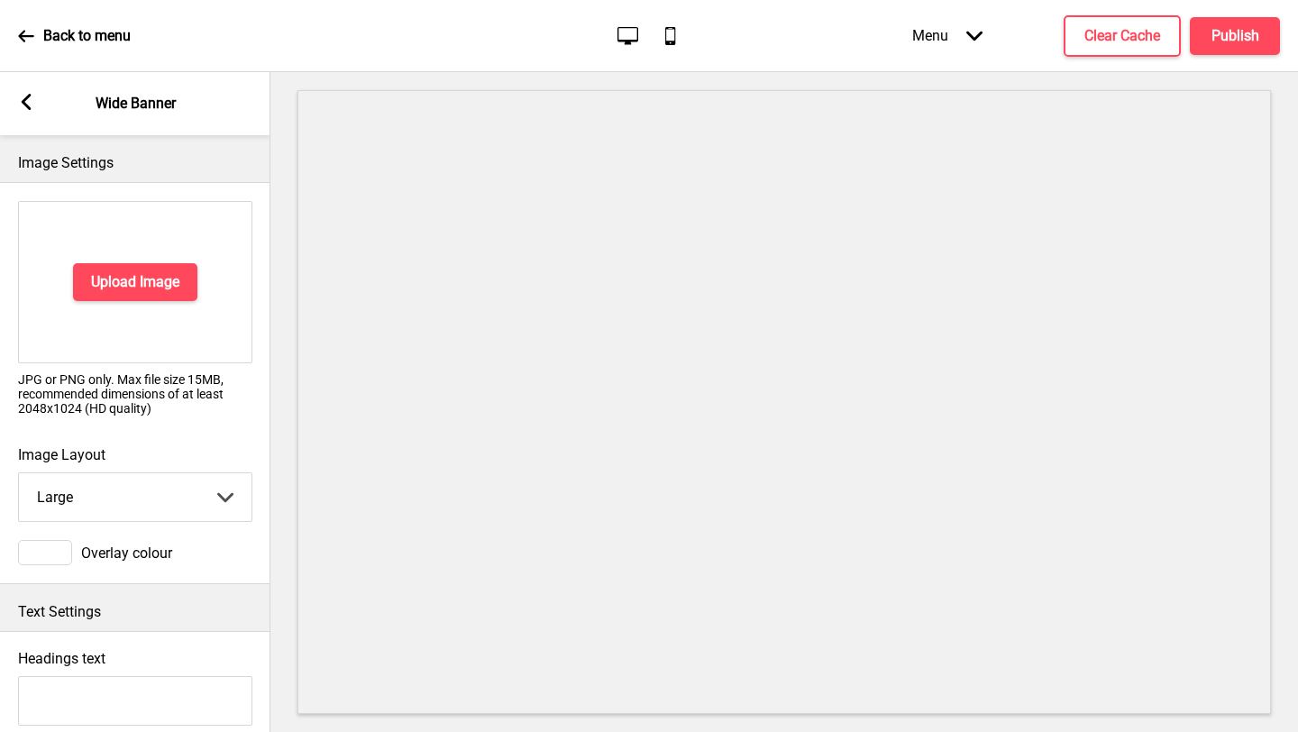
click at [35, 100] on div "Arrow left Wide Banner" at bounding box center [135, 103] width 270 height 63
click at [18, 104] on rect at bounding box center [26, 102] width 16 height 16
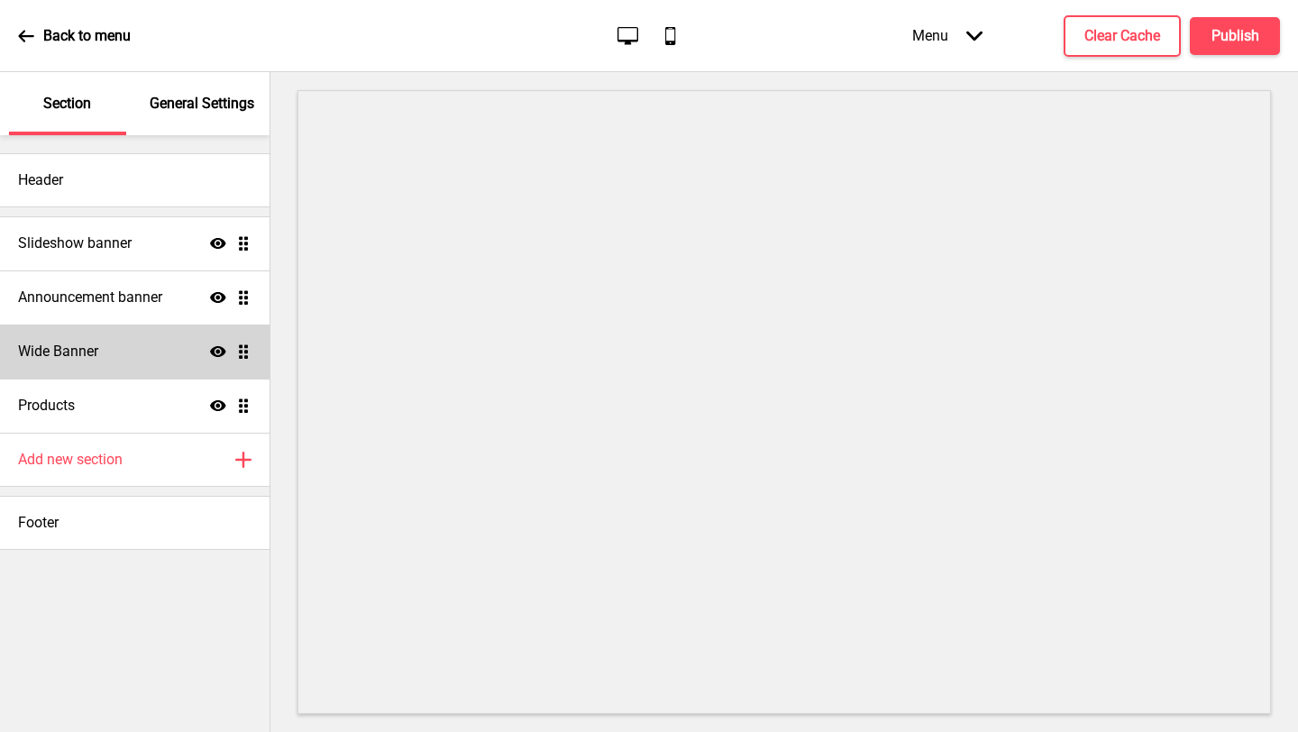
click at [179, 349] on div "Wide Banner Show Drag" at bounding box center [134, 351] width 269 height 54
select select "large"
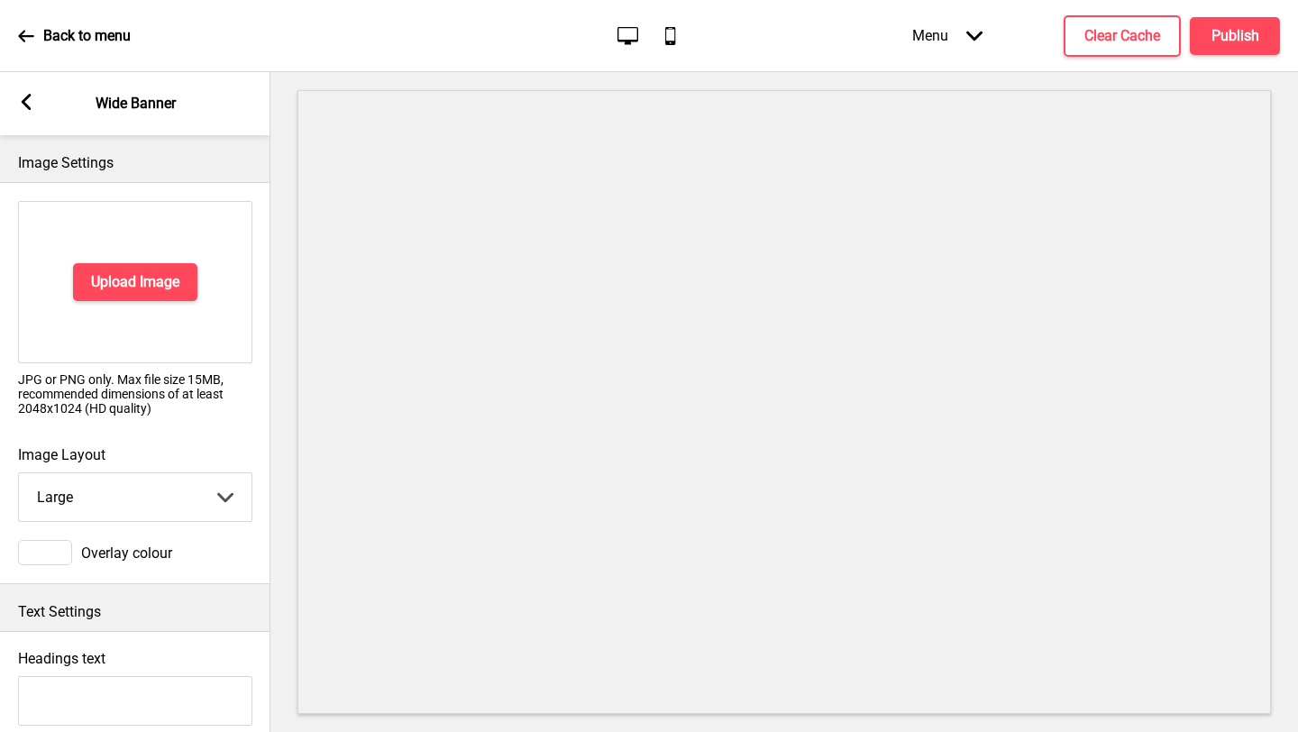
scroll to position [927, 0]
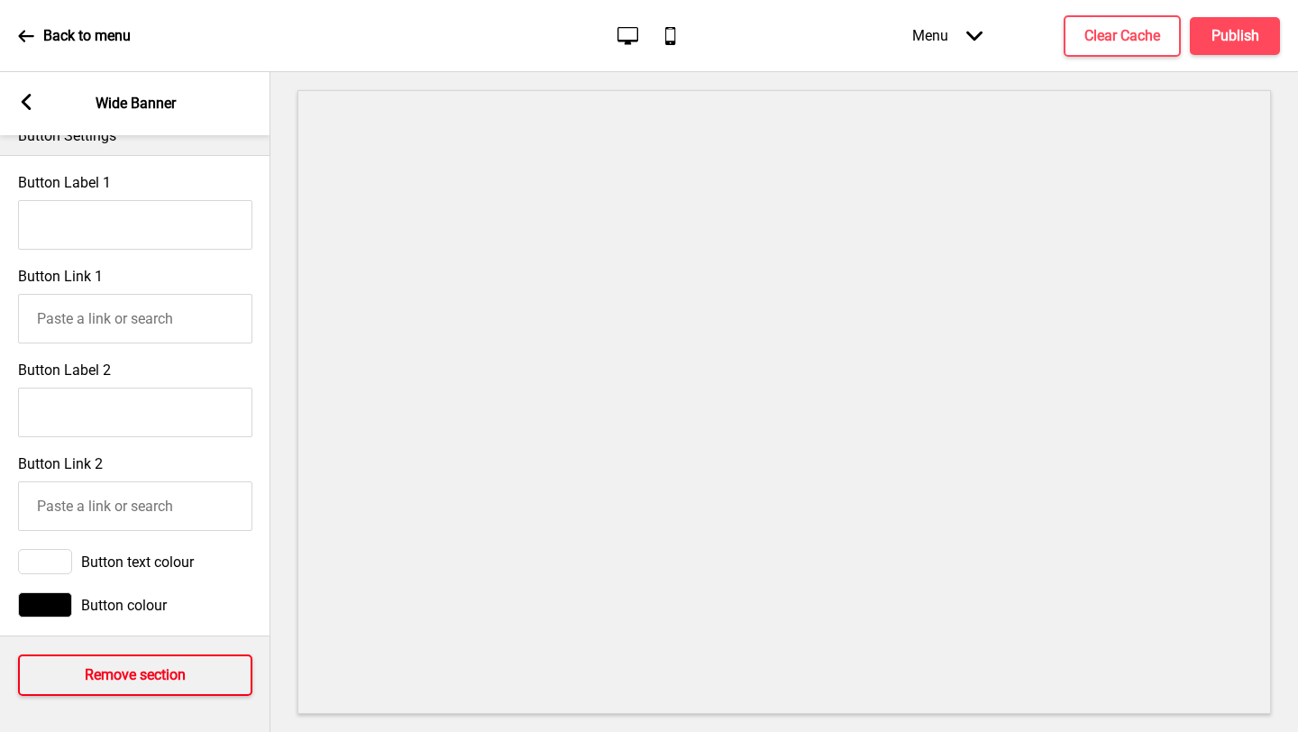
click at [139, 672] on h4 "Remove section" at bounding box center [135, 675] width 101 height 20
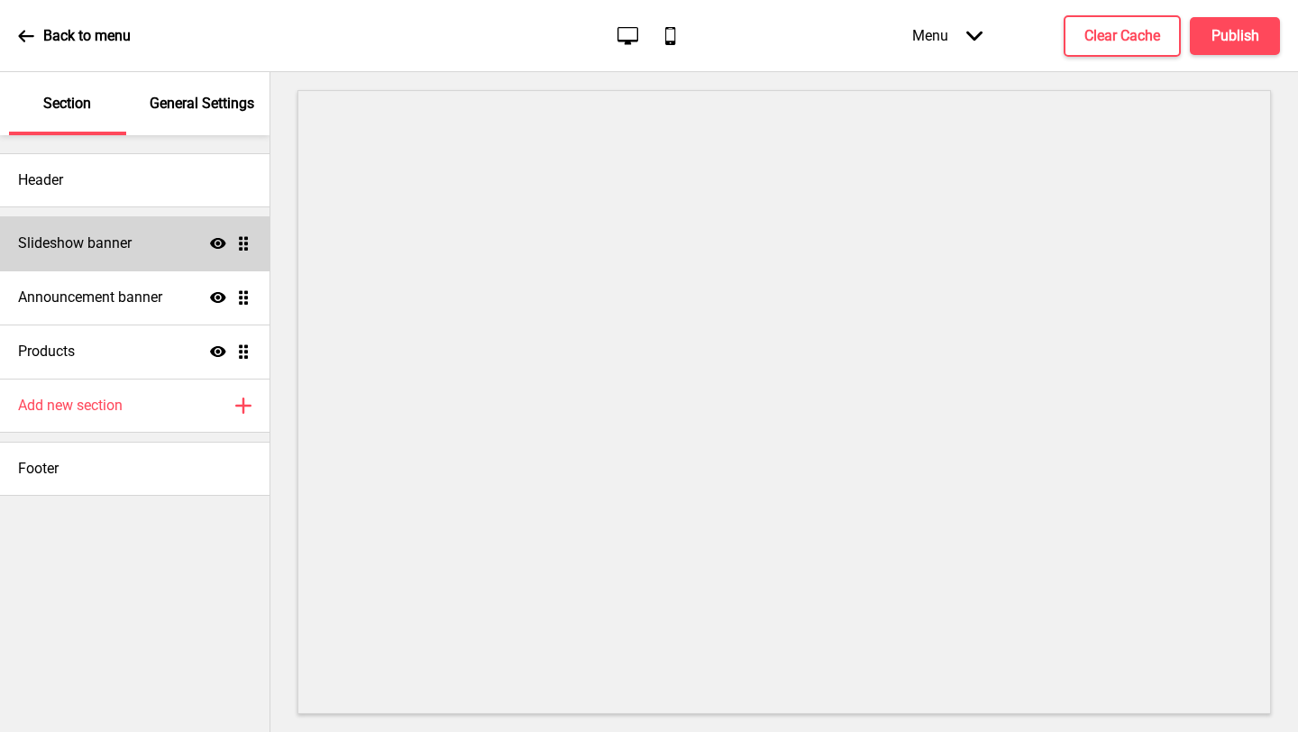
click at [139, 248] on div "Slideshow banner Show Drag" at bounding box center [134, 243] width 269 height 54
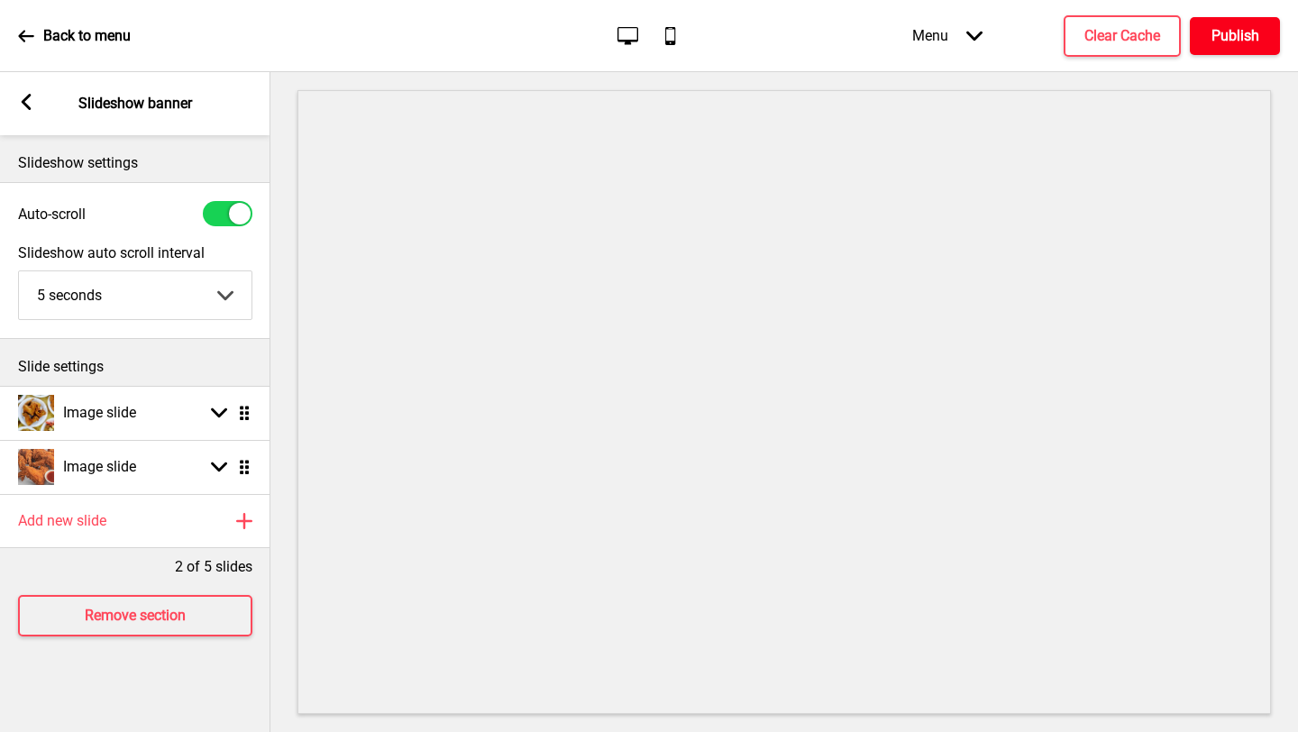
click at [1225, 37] on h4 "Publish" at bounding box center [1235, 36] width 48 height 20
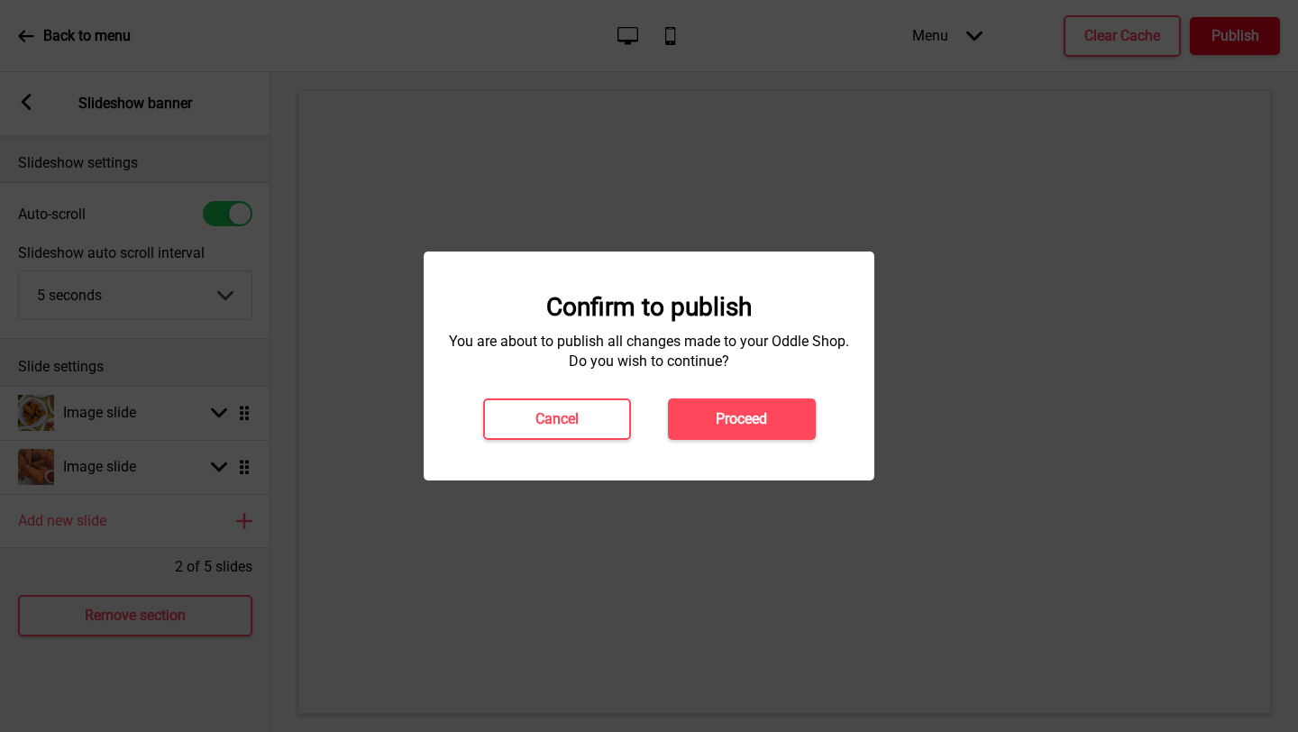
click at [906, 238] on div at bounding box center [649, 366] width 1298 height 732
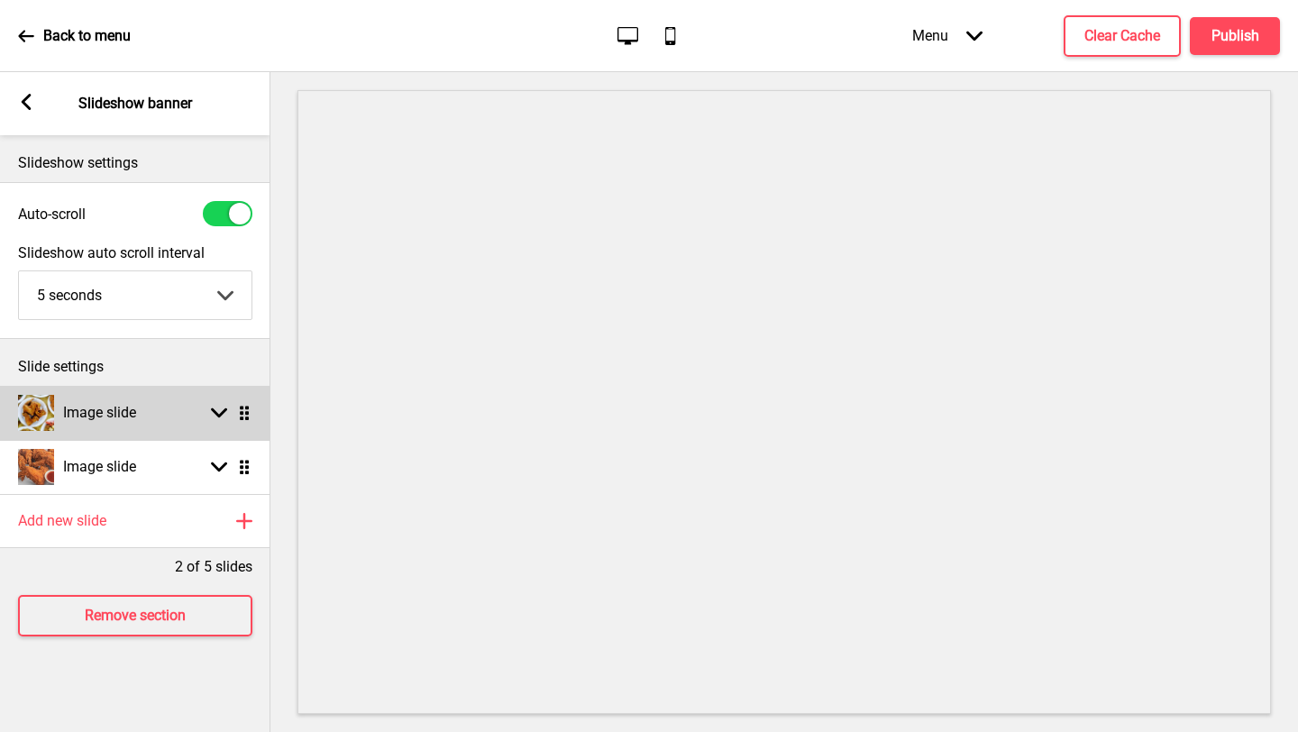
click at [103, 416] on h4 "Image slide" at bounding box center [99, 413] width 73 height 20
select select "right"
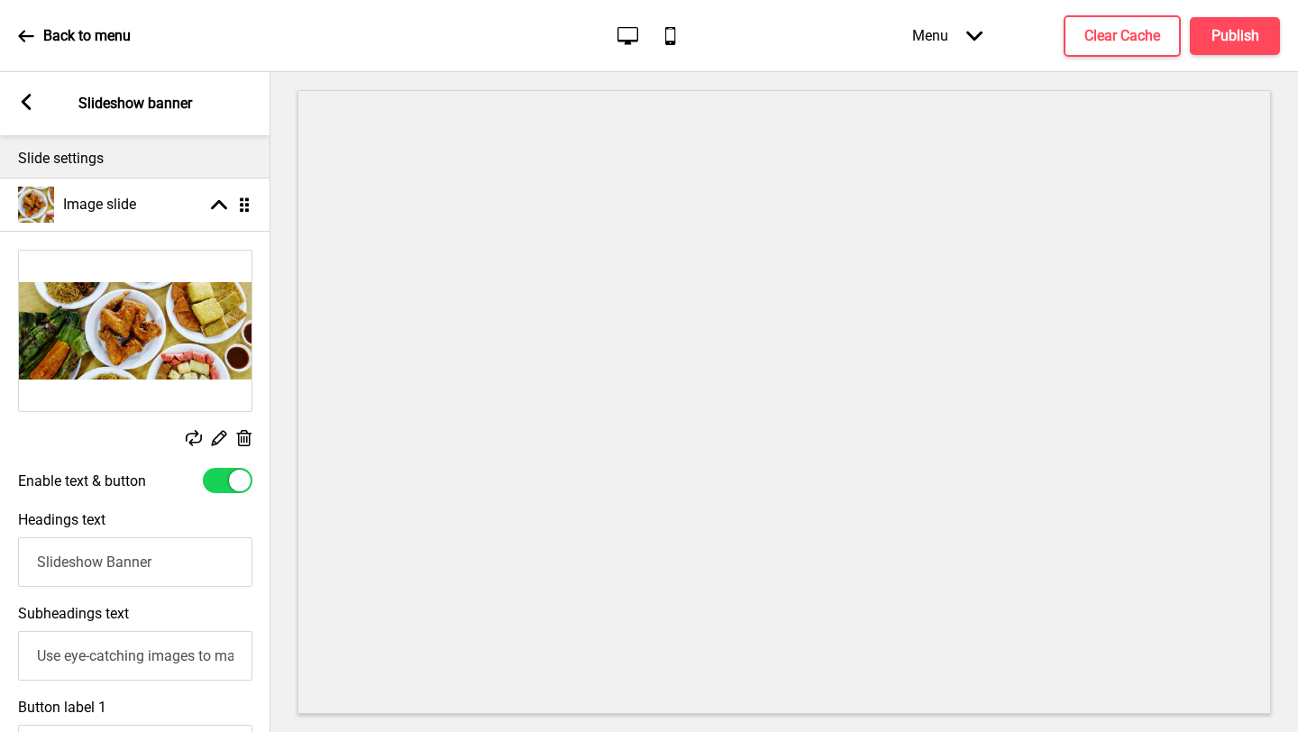
scroll to position [212, 0]
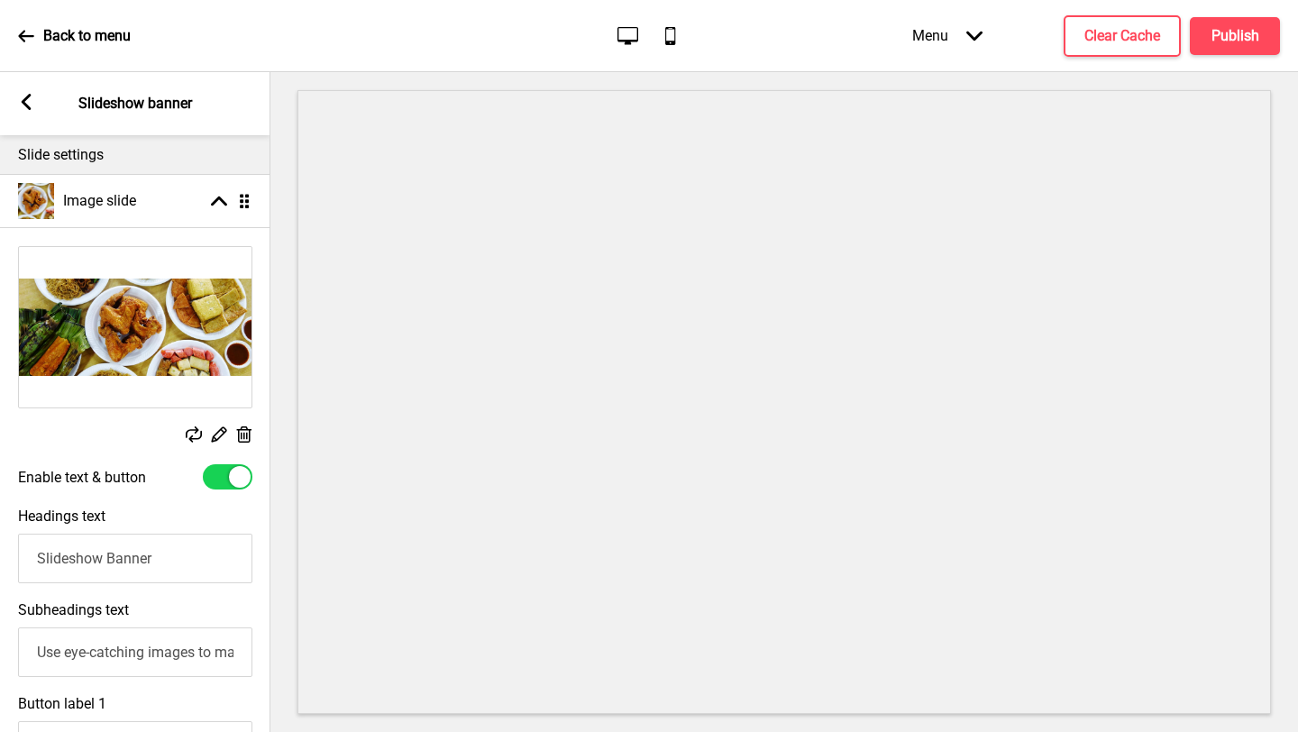
click at [227, 473] on div at bounding box center [228, 476] width 50 height 25
checkbox input "false"
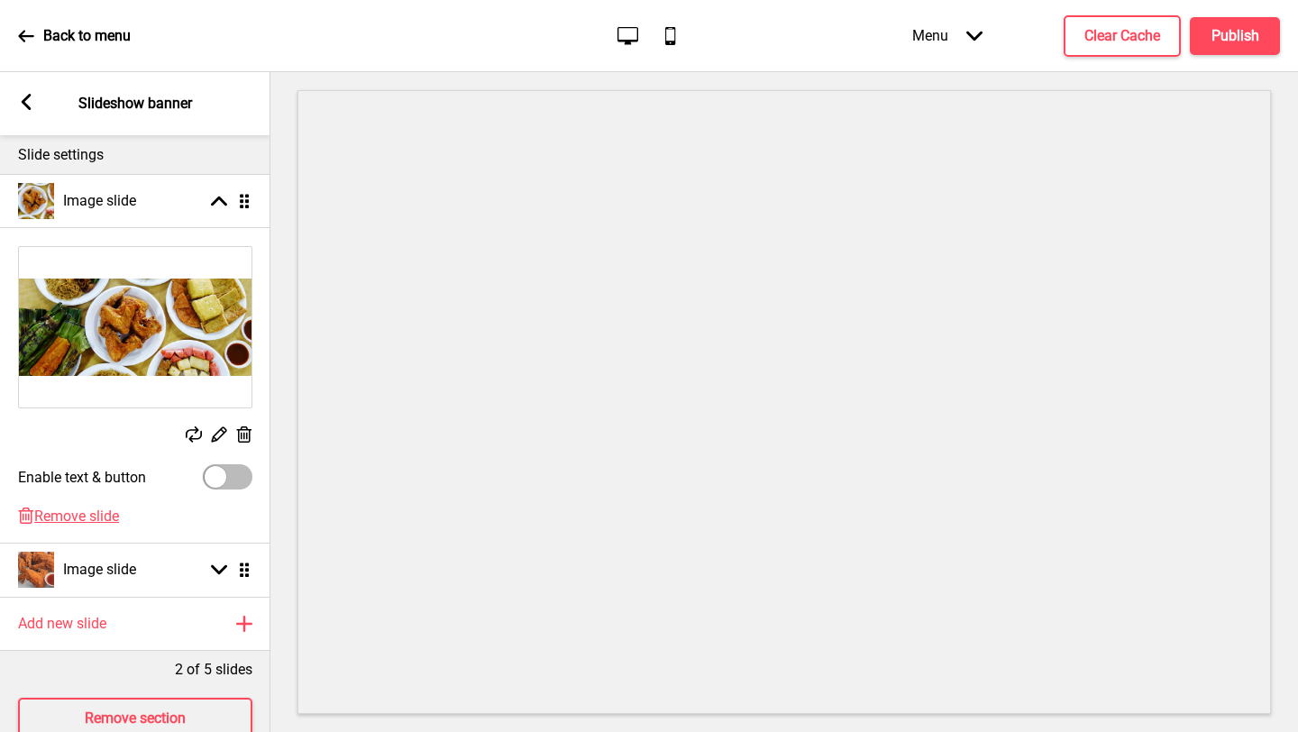
scroll to position [254, 0]
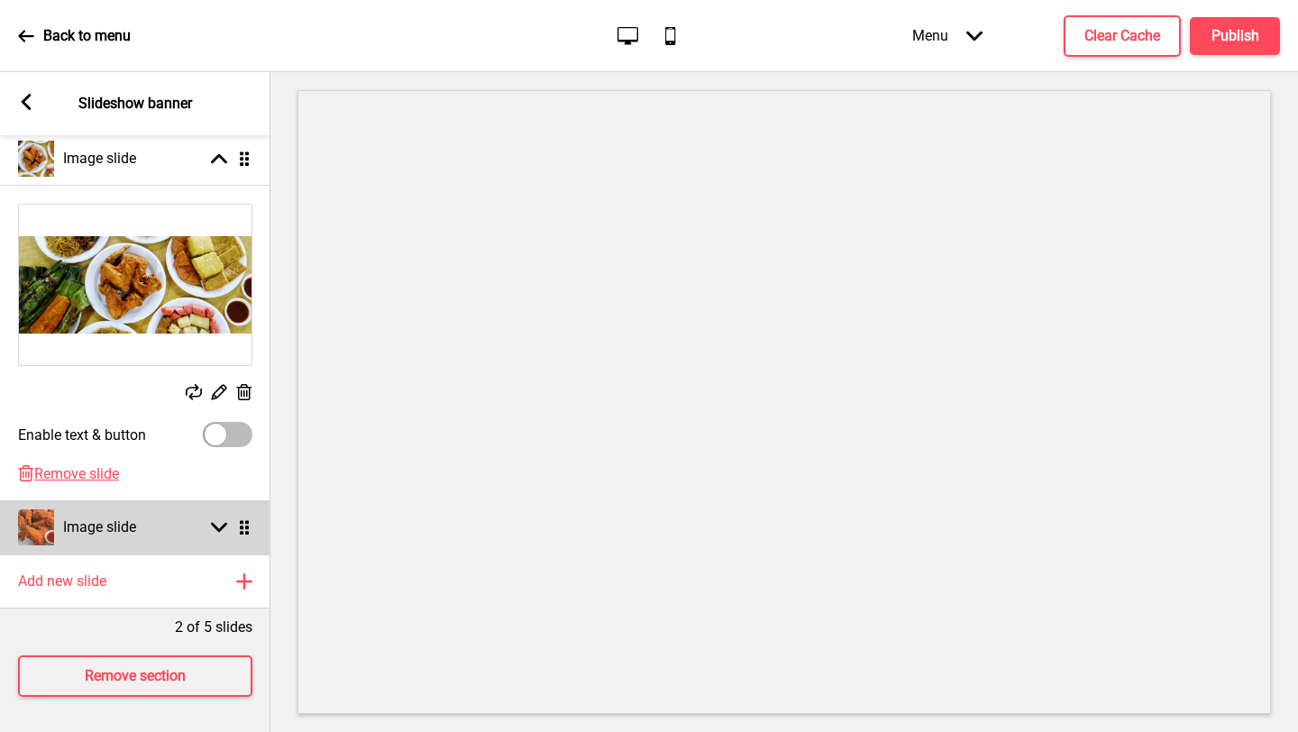
click at [183, 519] on div "Image slide Arrow down Drag" at bounding box center [135, 527] width 270 height 54
select select "right"
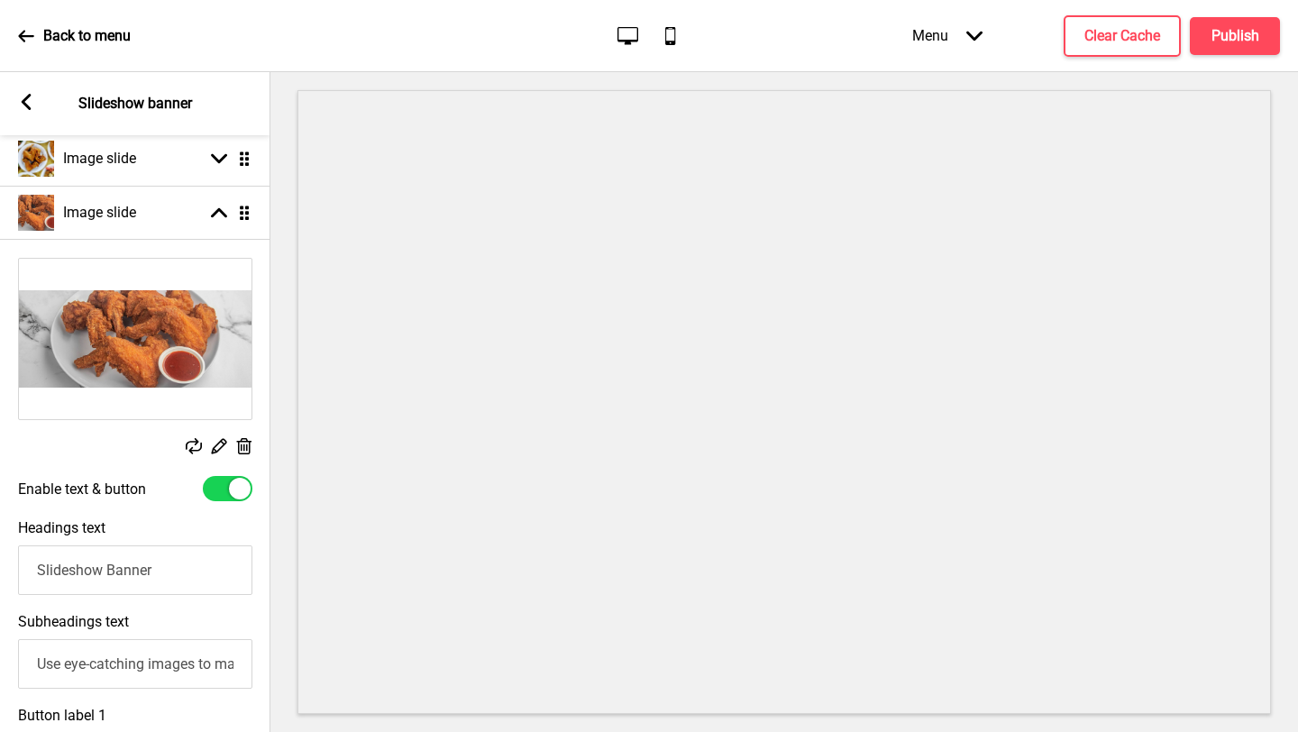
click at [225, 488] on div at bounding box center [228, 488] width 50 height 25
checkbox input "false"
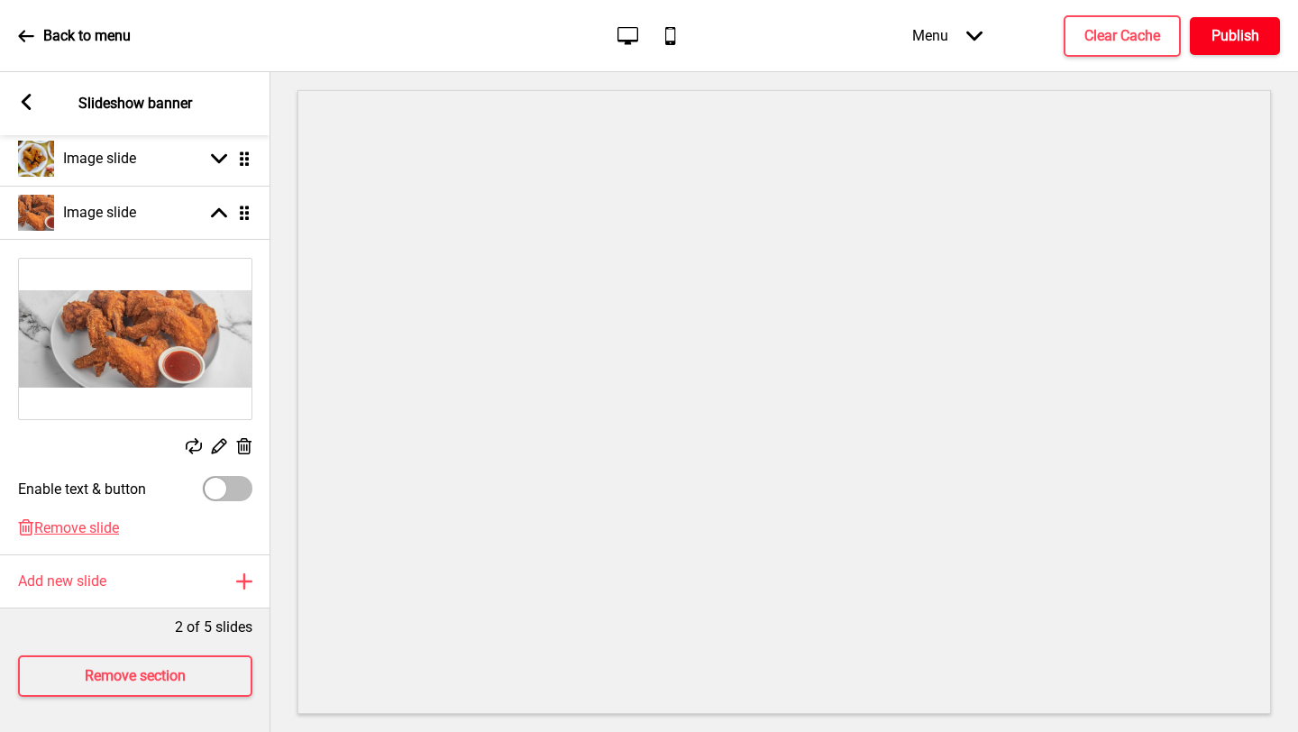
click at [1250, 46] on button "Publish" at bounding box center [1235, 36] width 90 height 38
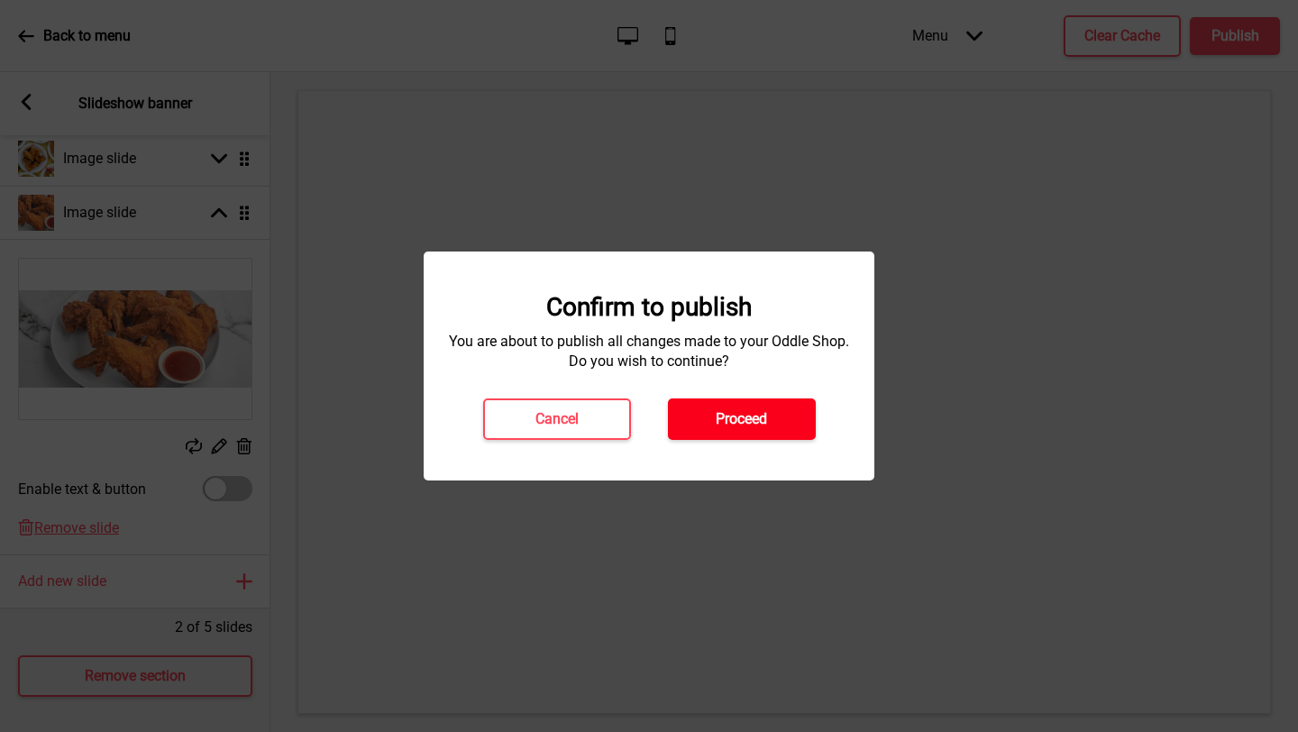
click at [725, 423] on h4 "Proceed" at bounding box center [741, 419] width 51 height 20
